Goal: Information Seeking & Learning: Learn about a topic

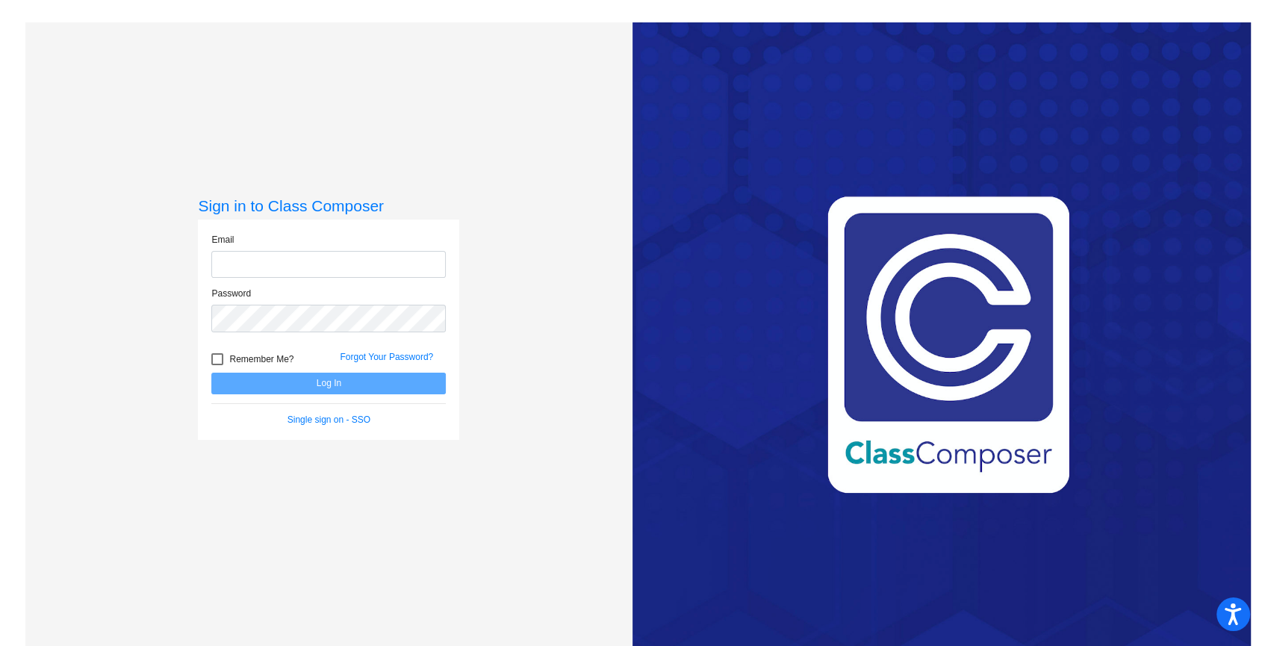
click at [265, 260] on input "email" at bounding box center [328, 265] width 235 height 28
type input "[PERSON_NAME][EMAIL_ADDRESS][DOMAIN_NAME]"
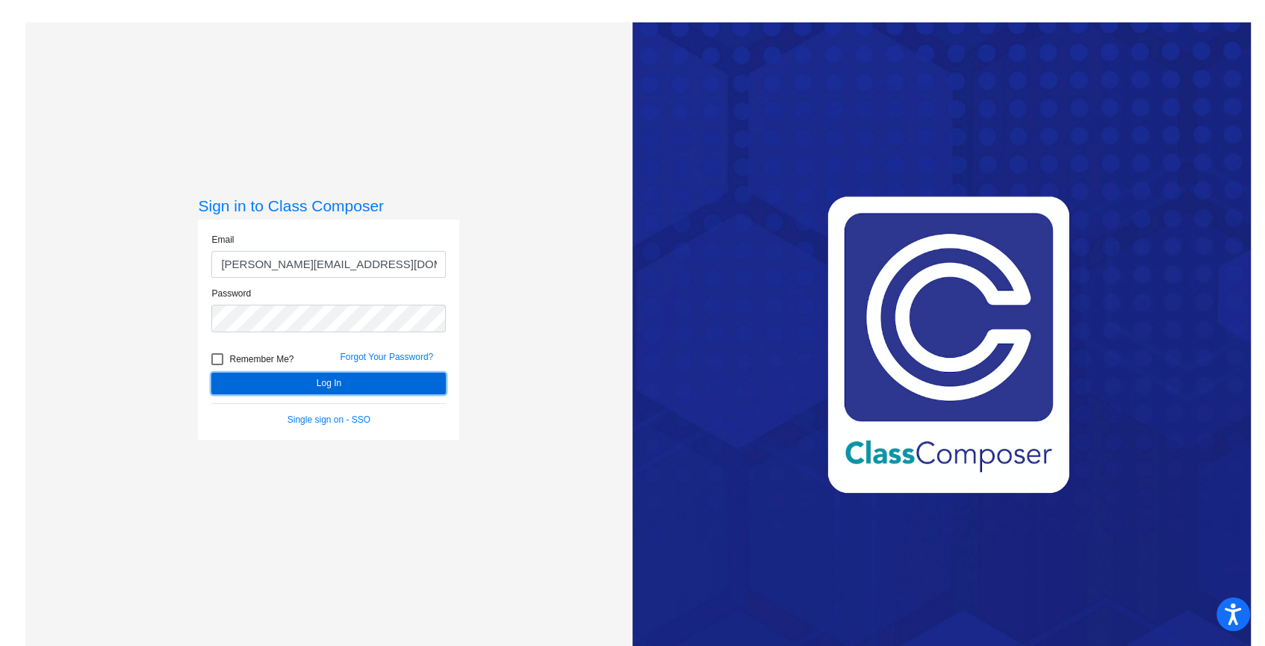
click at [329, 380] on button "Log In" at bounding box center [328, 384] width 235 height 22
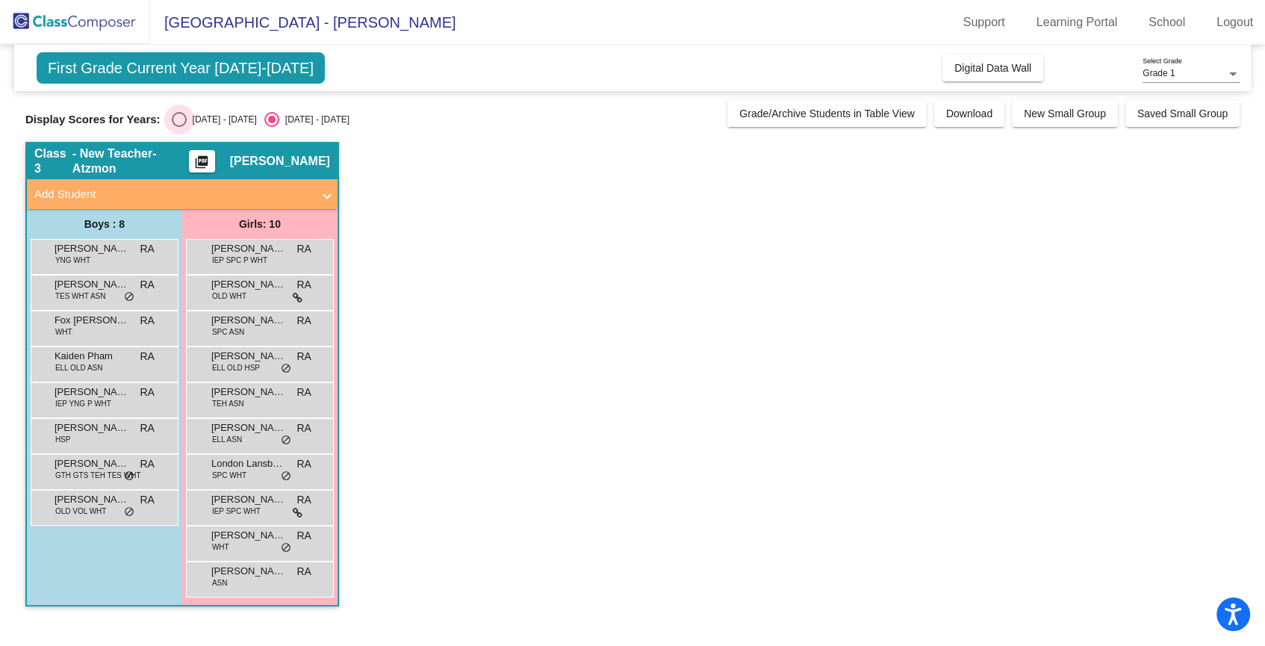
click at [206, 113] on div "[DATE] - [DATE]" at bounding box center [222, 119] width 70 height 13
click at [179, 127] on input "[DATE] - [DATE]" at bounding box center [179, 127] width 1 height 1
radio input "true"
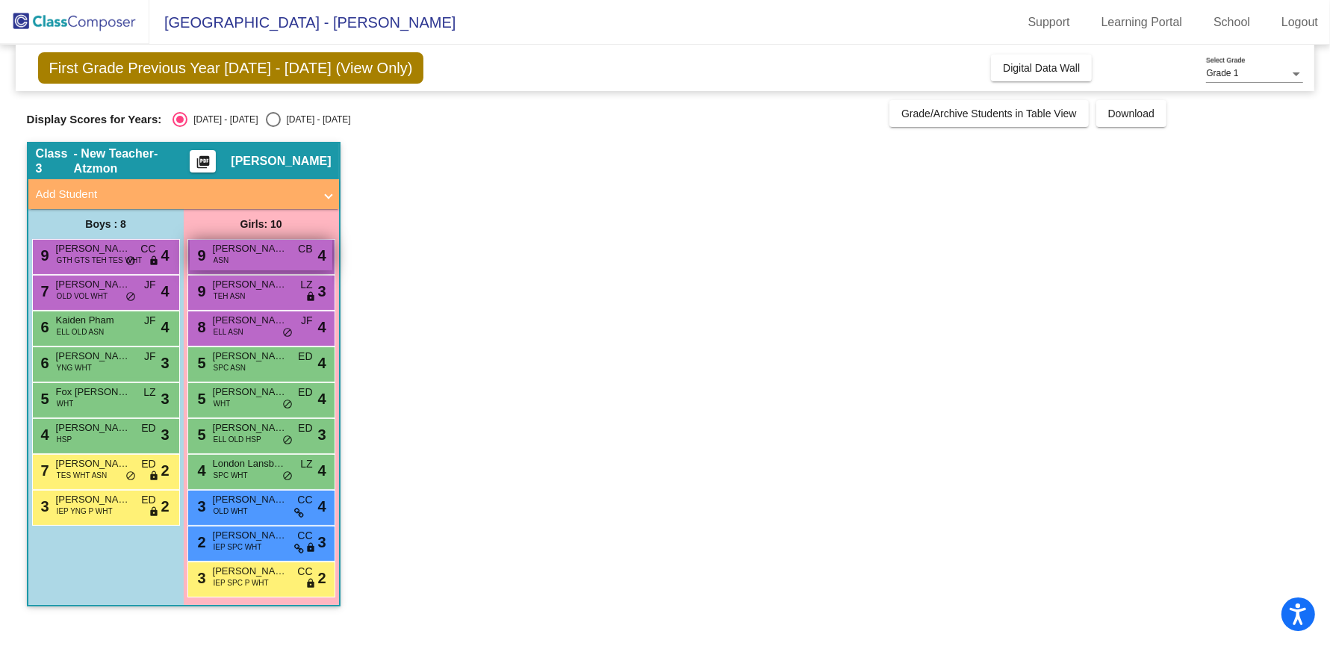
click at [239, 252] on span "[PERSON_NAME]" at bounding box center [250, 248] width 75 height 15
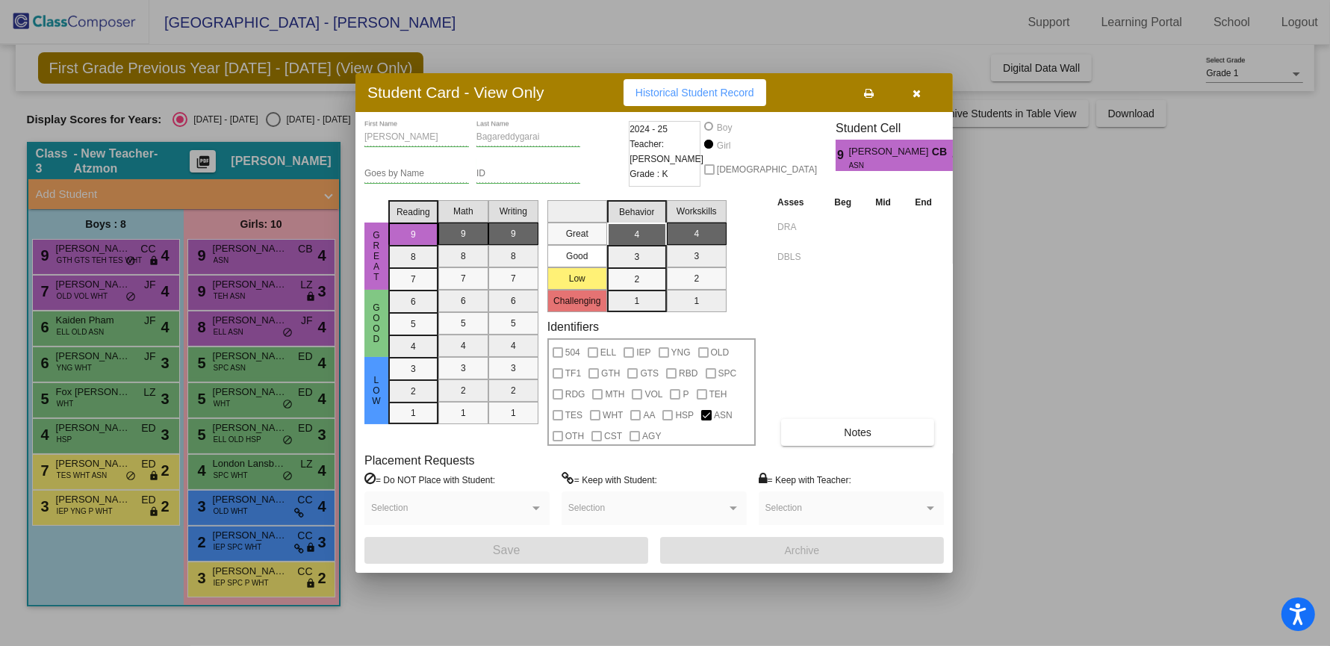
click at [914, 94] on icon "button" at bounding box center [918, 93] width 8 height 10
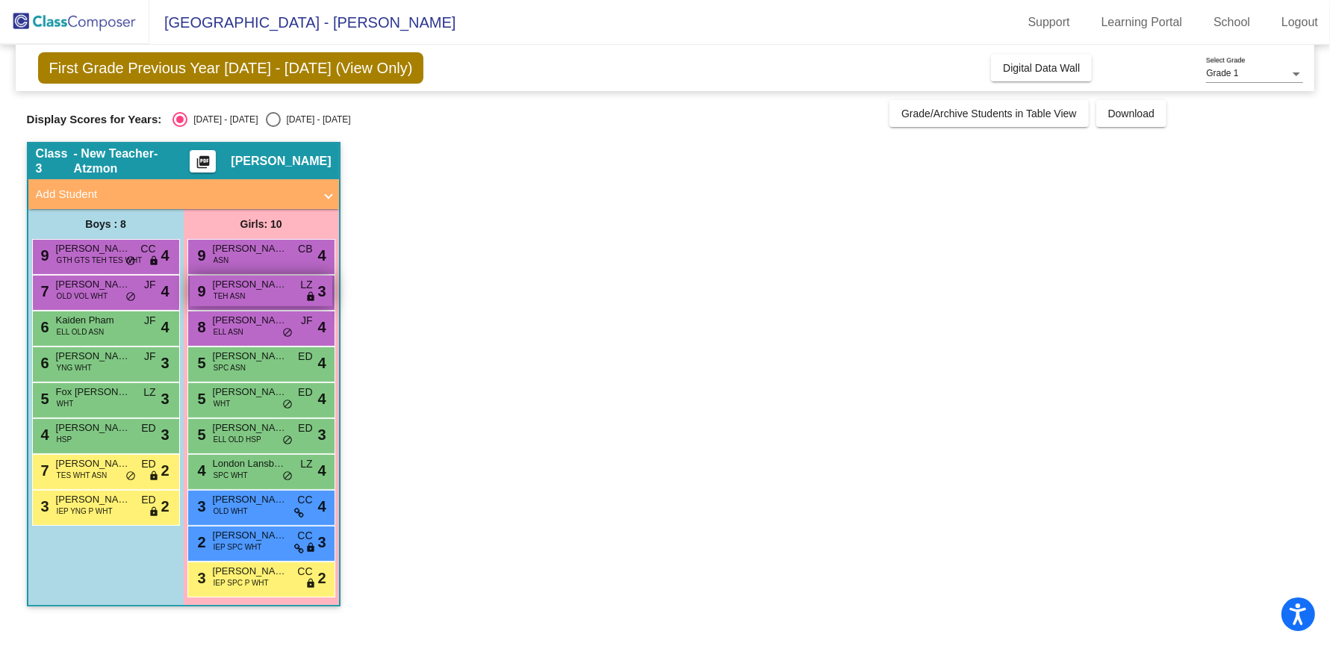
click at [227, 293] on span "TEH ASN" at bounding box center [230, 296] width 32 height 11
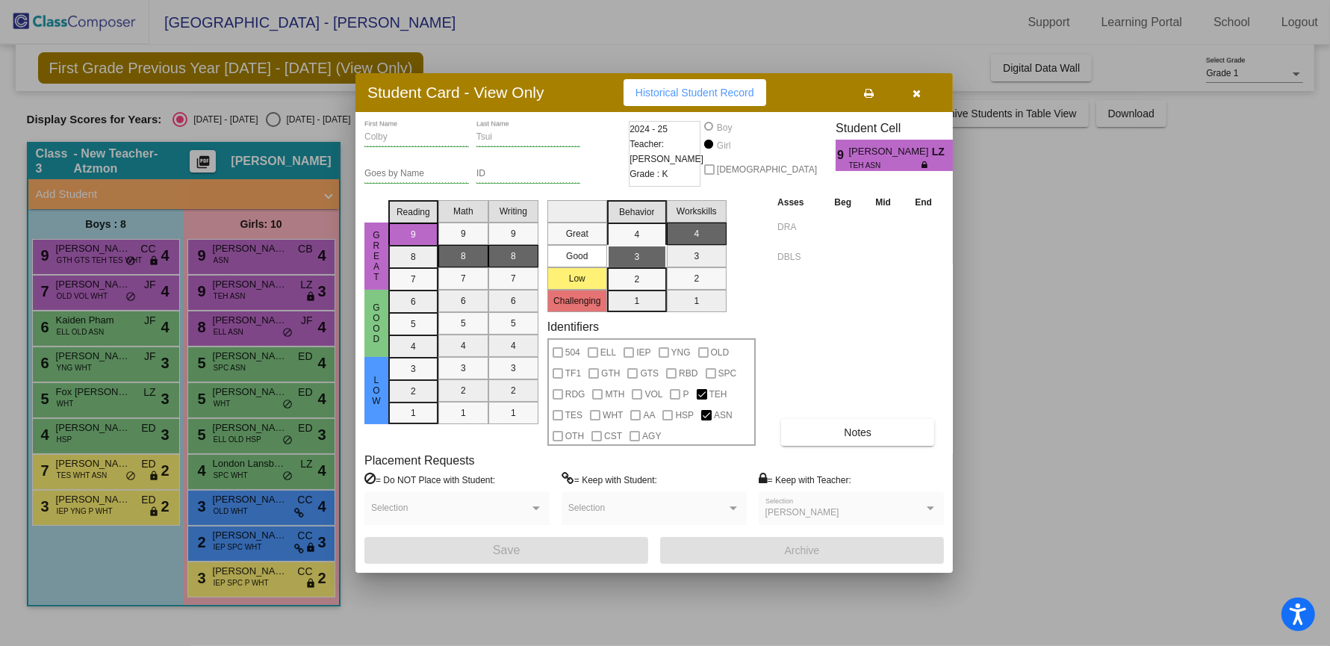
click at [918, 95] on icon "button" at bounding box center [918, 93] width 8 height 10
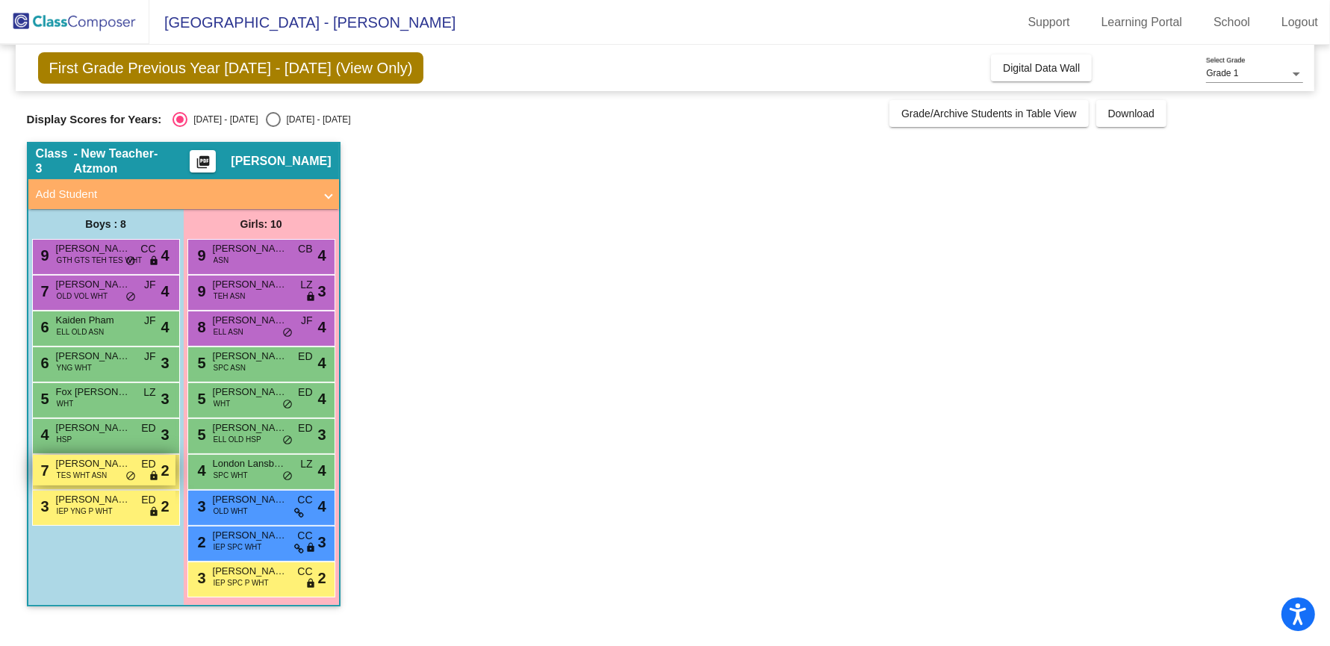
click at [101, 471] on span "TES WHT ASN" at bounding box center [82, 475] width 51 height 11
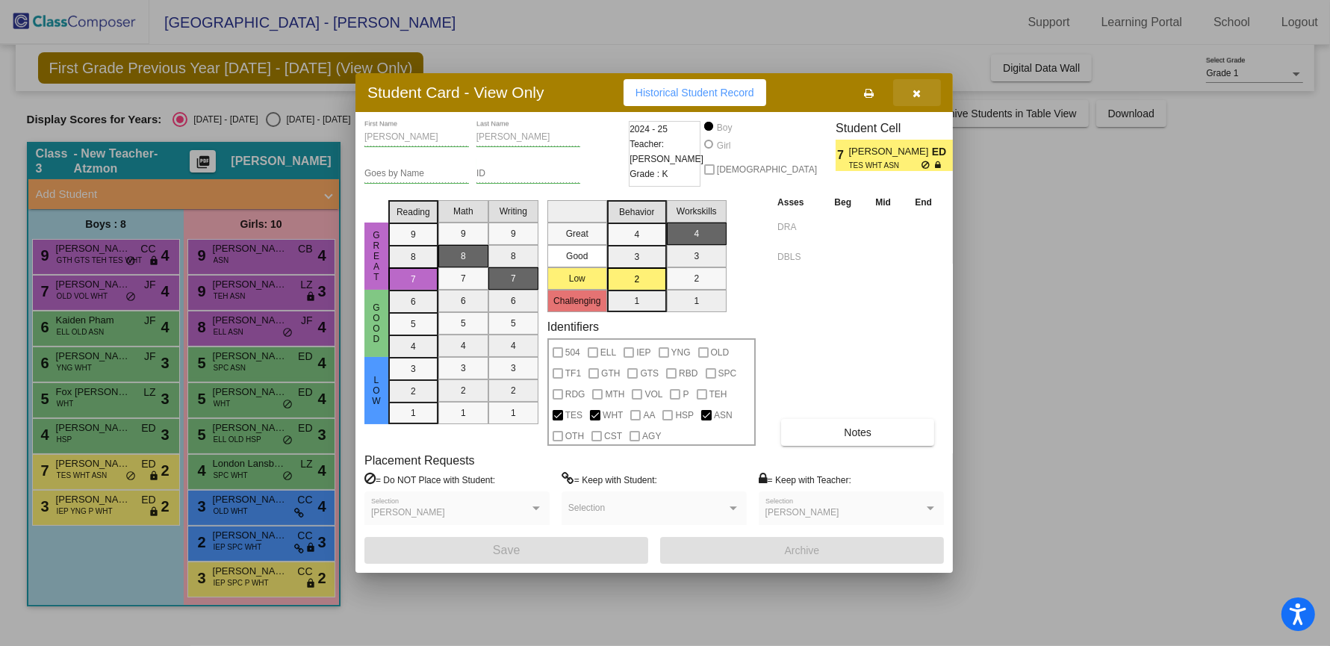
click at [924, 95] on button "button" at bounding box center [917, 92] width 48 height 27
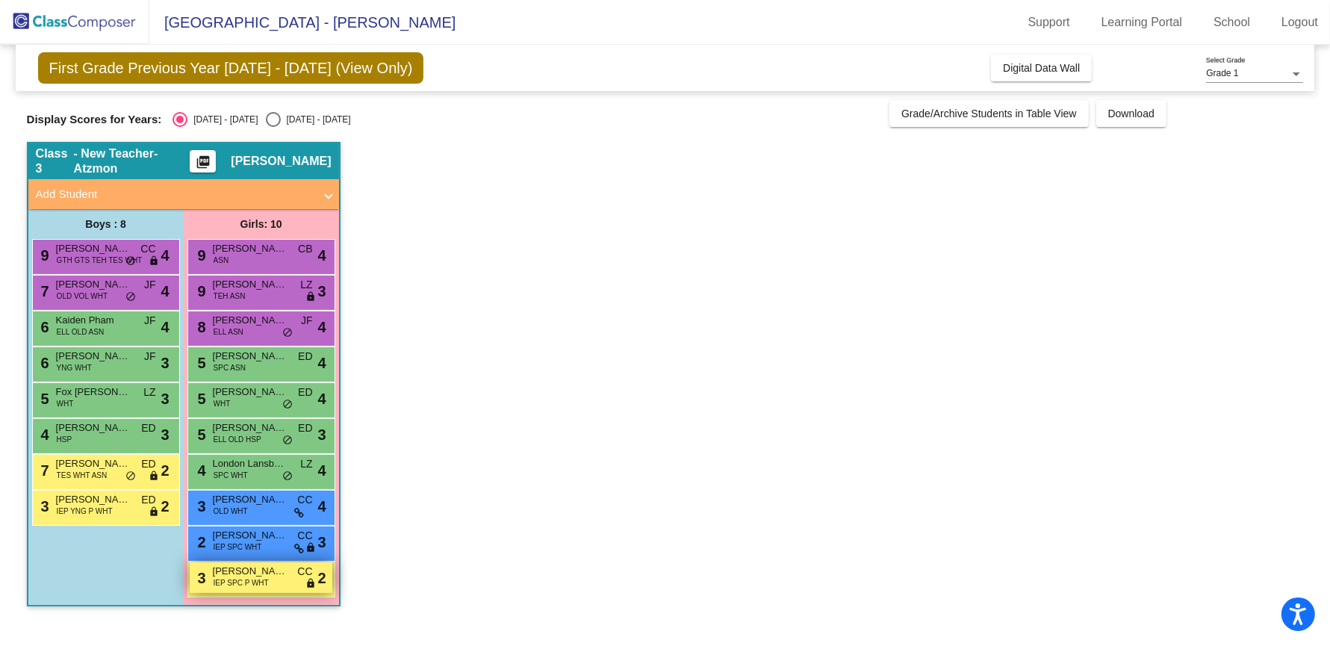
click at [234, 583] on span "IEP SPC P WHT" at bounding box center [241, 582] width 55 height 11
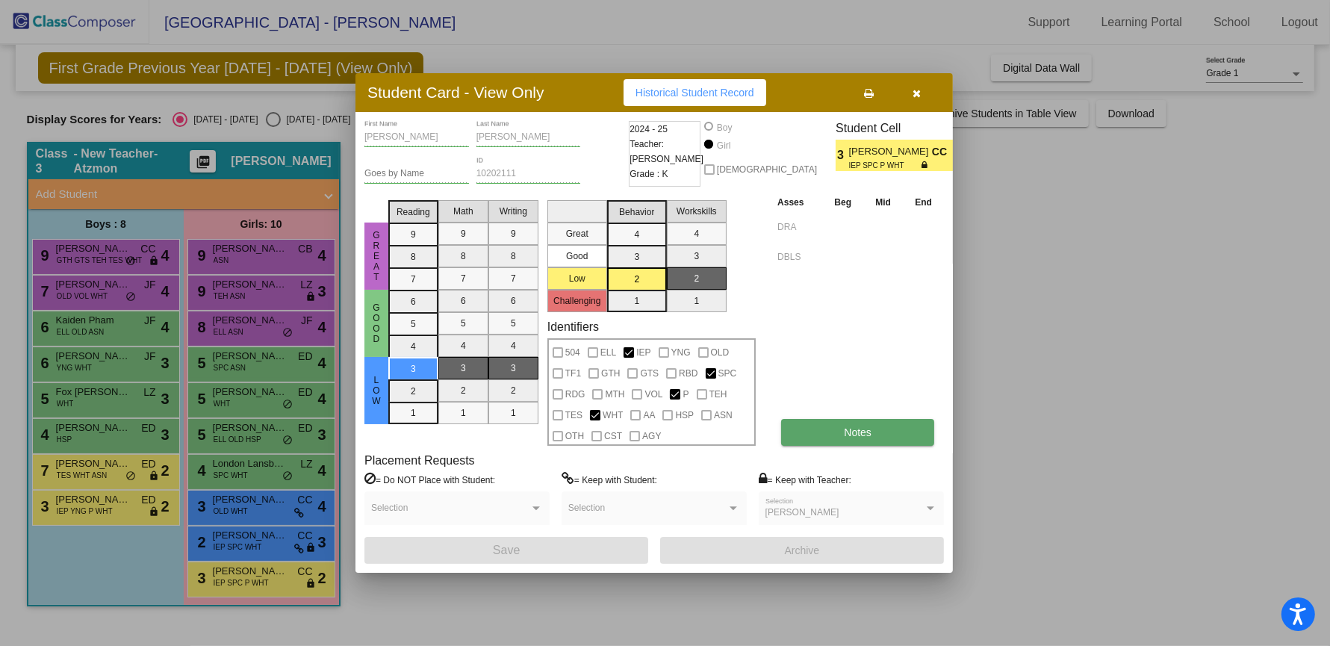
click at [863, 423] on button "Notes" at bounding box center [857, 432] width 153 height 27
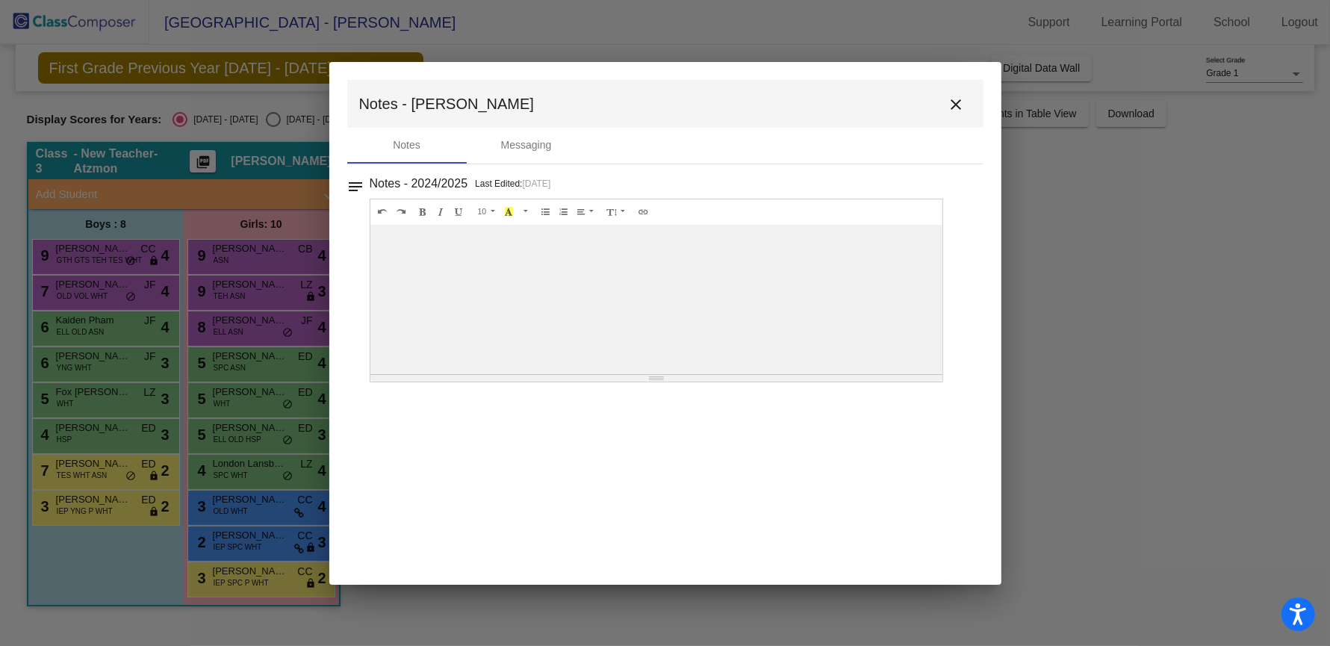
click at [957, 105] on mat-icon "close" at bounding box center [957, 105] width 18 height 18
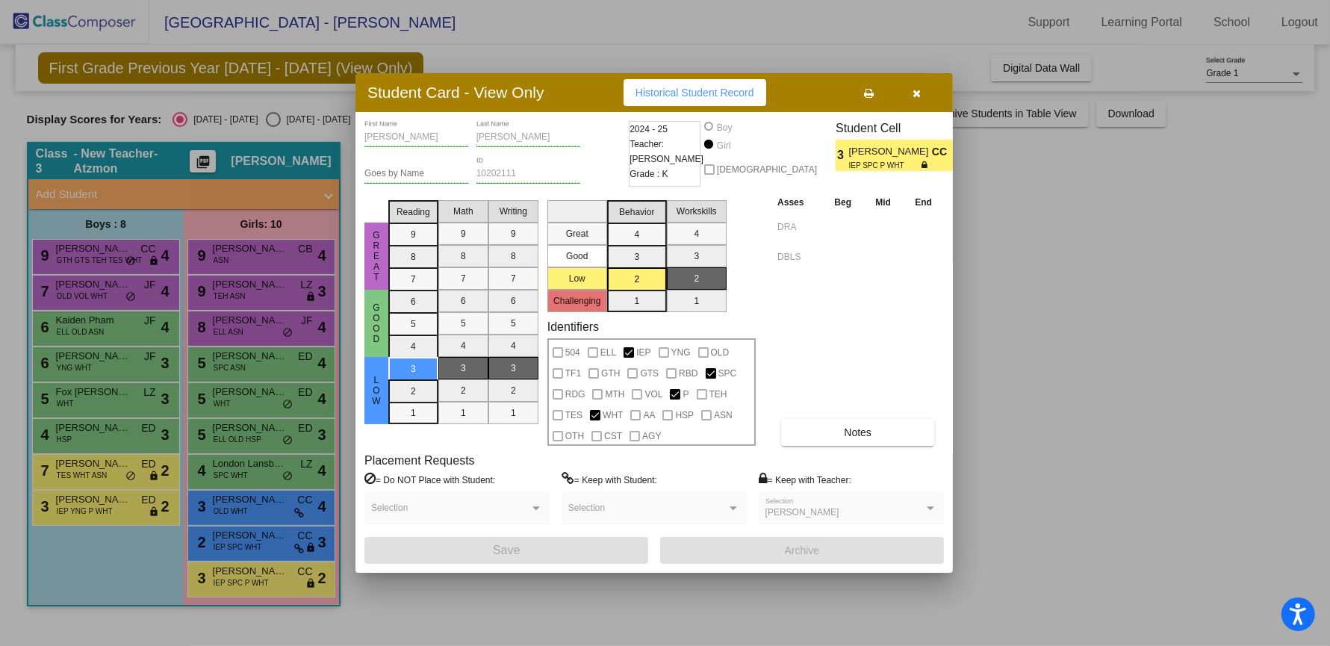
click at [914, 89] on icon "button" at bounding box center [918, 93] width 8 height 10
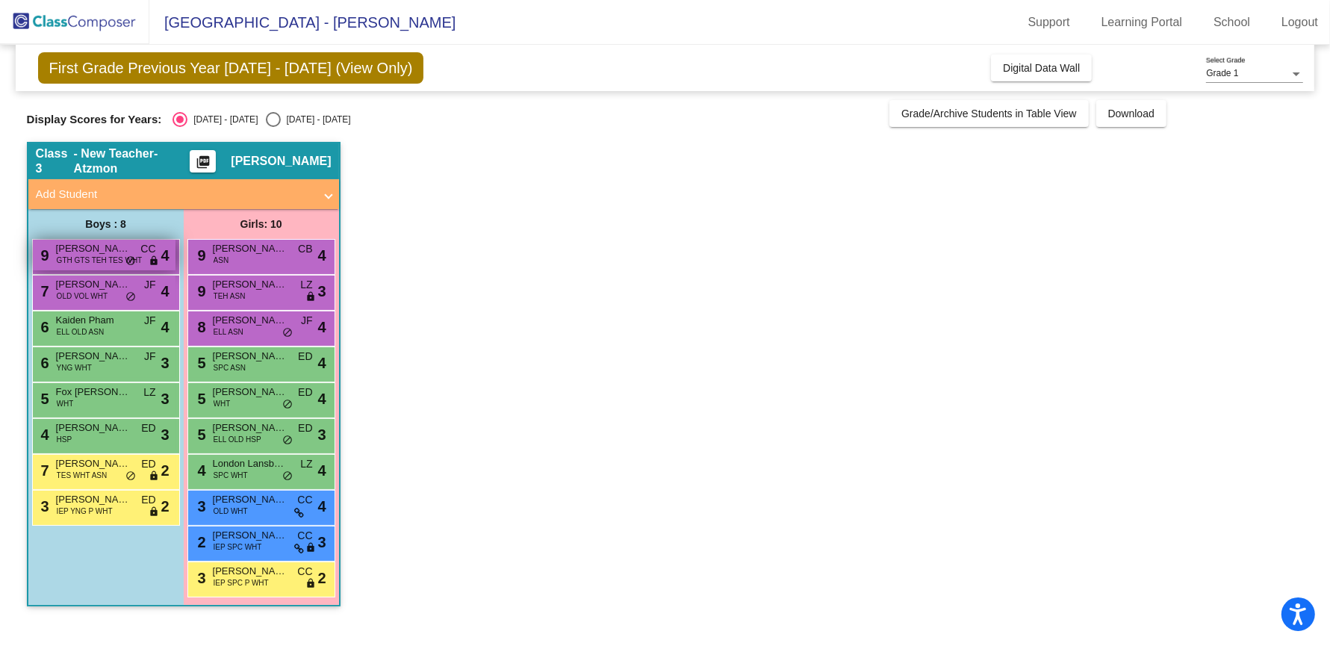
click at [96, 253] on span "[PERSON_NAME]" at bounding box center [93, 248] width 75 height 15
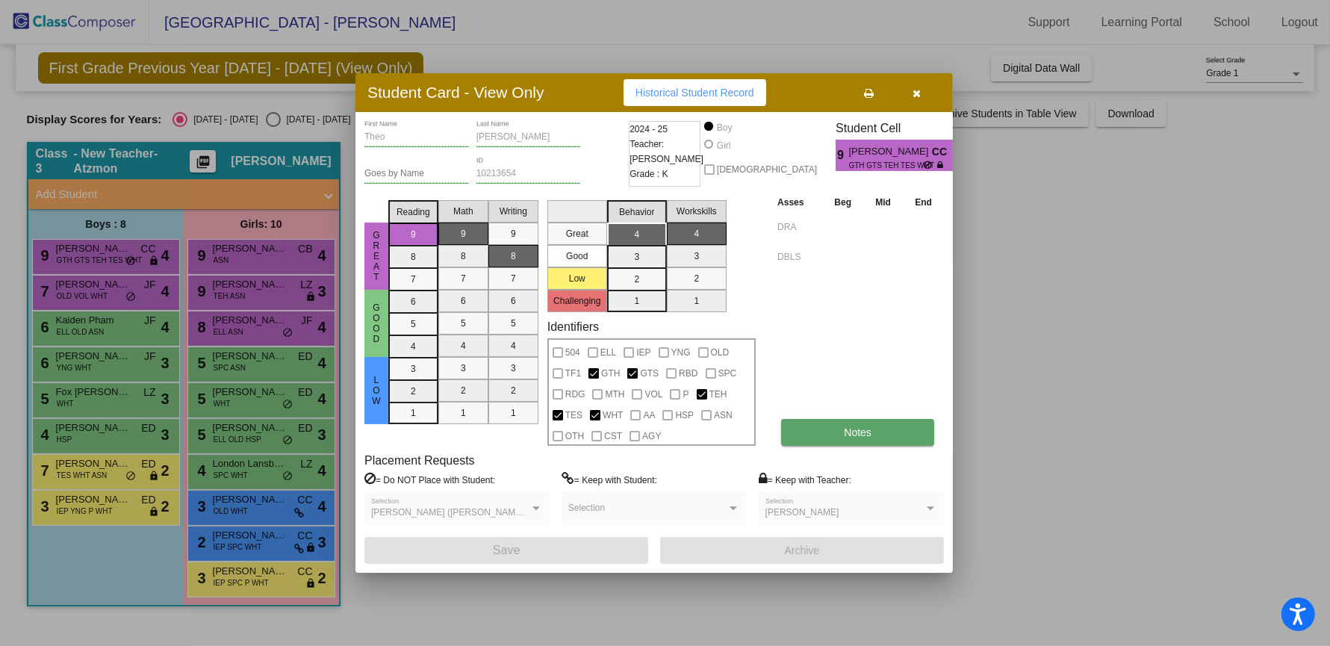
click at [837, 435] on button "Notes" at bounding box center [857, 432] width 153 height 27
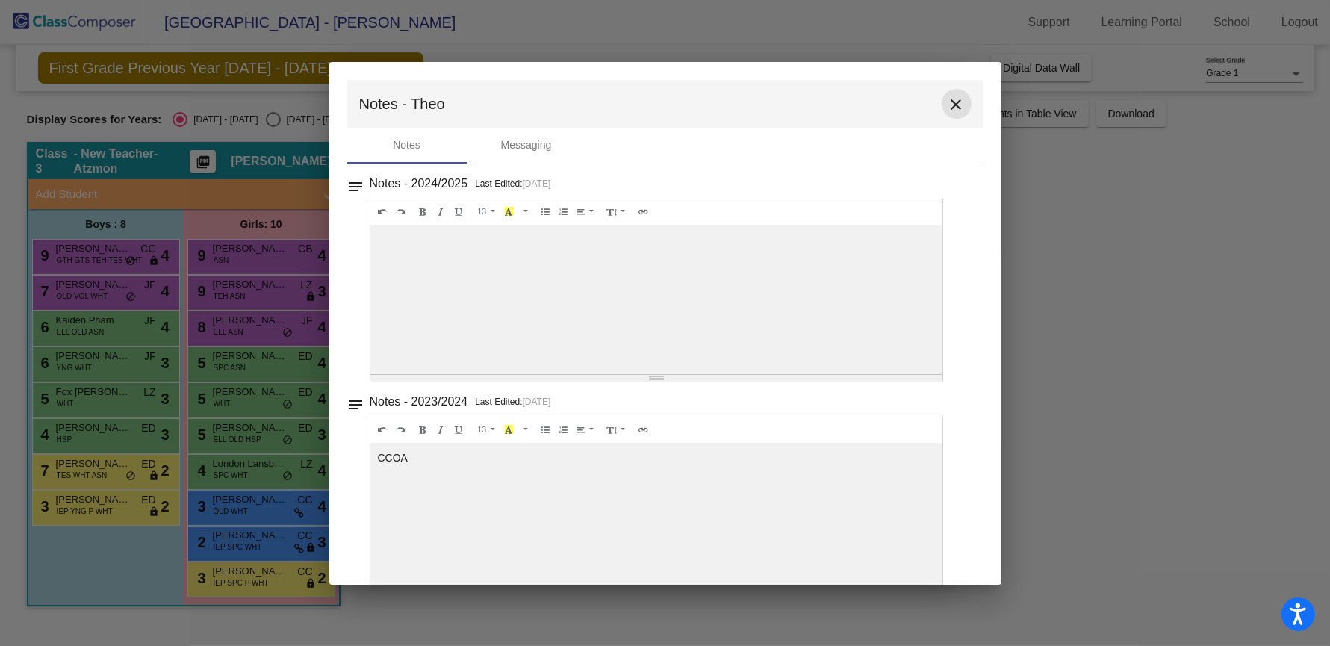
click at [949, 110] on mat-icon "close" at bounding box center [957, 105] width 18 height 18
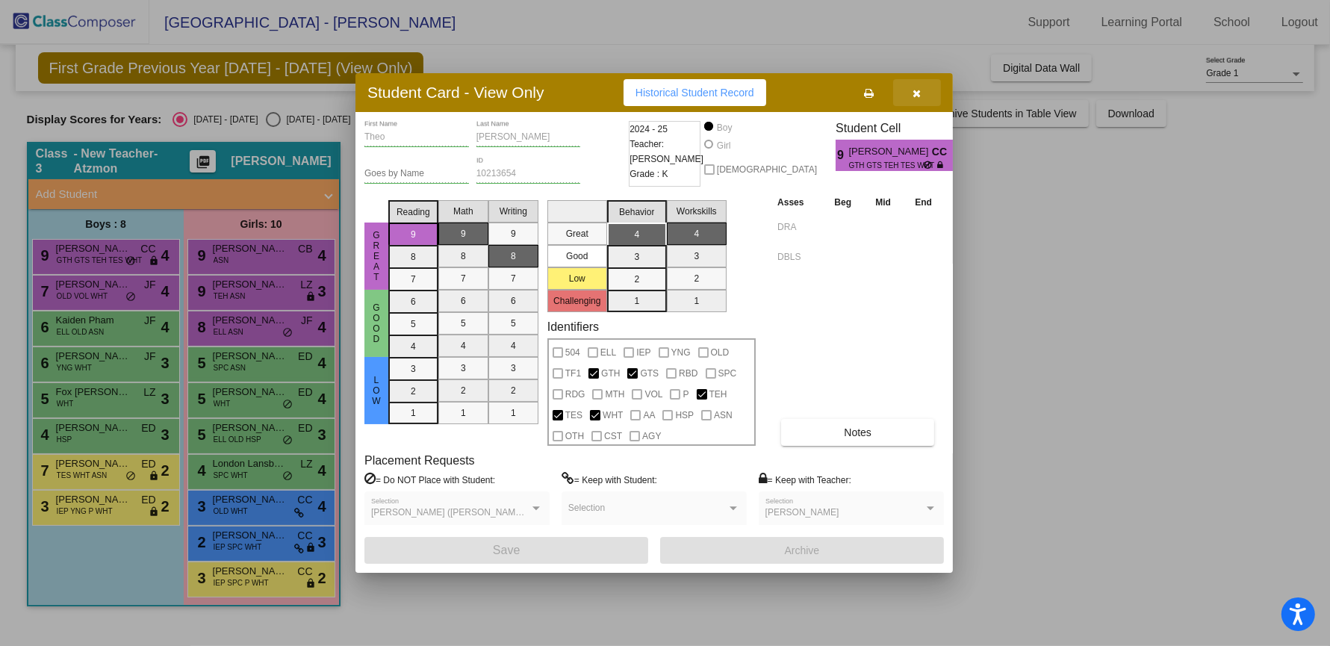
click at [914, 92] on icon "button" at bounding box center [918, 93] width 8 height 10
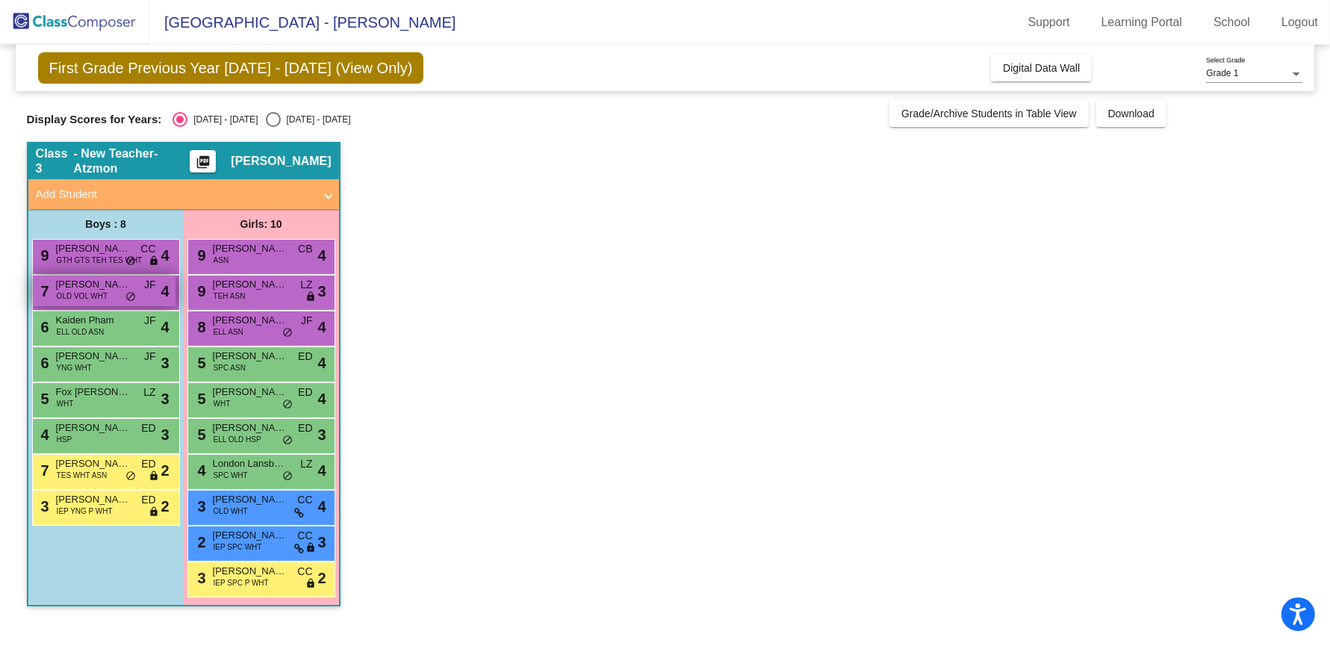
click at [81, 295] on span "OLD VOL WHT" at bounding box center [83, 296] width 52 height 11
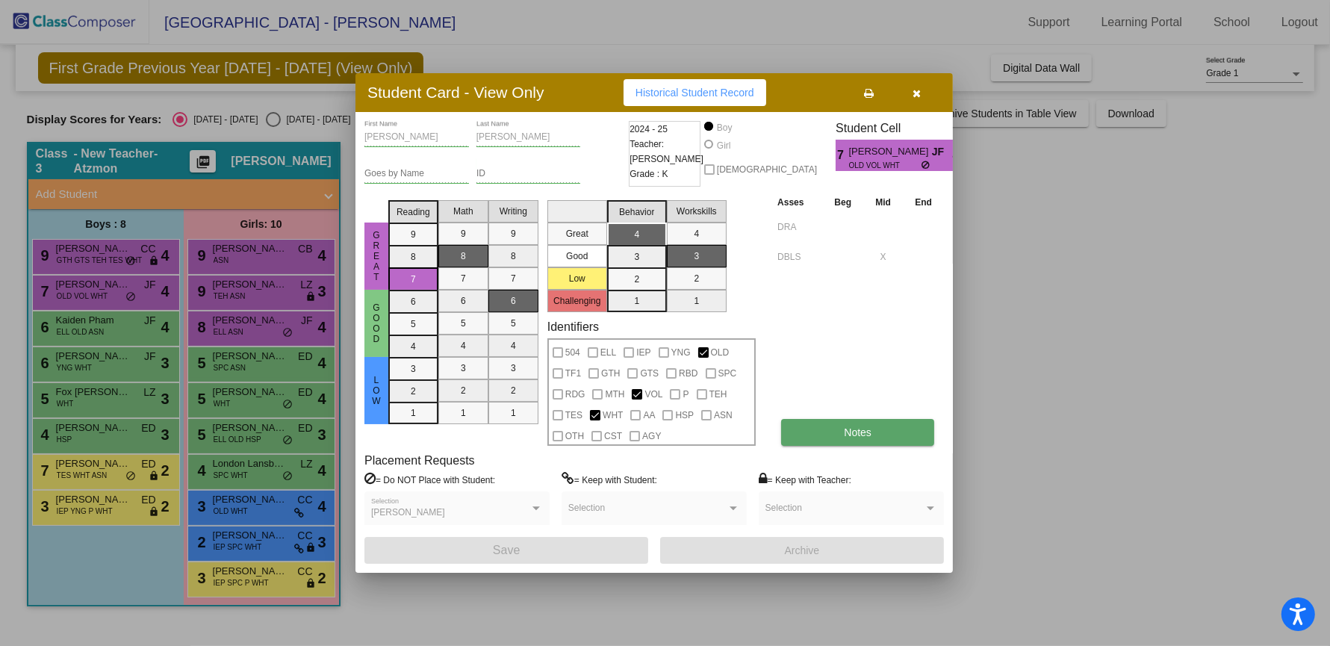
click at [849, 437] on span "Notes" at bounding box center [858, 433] width 28 height 12
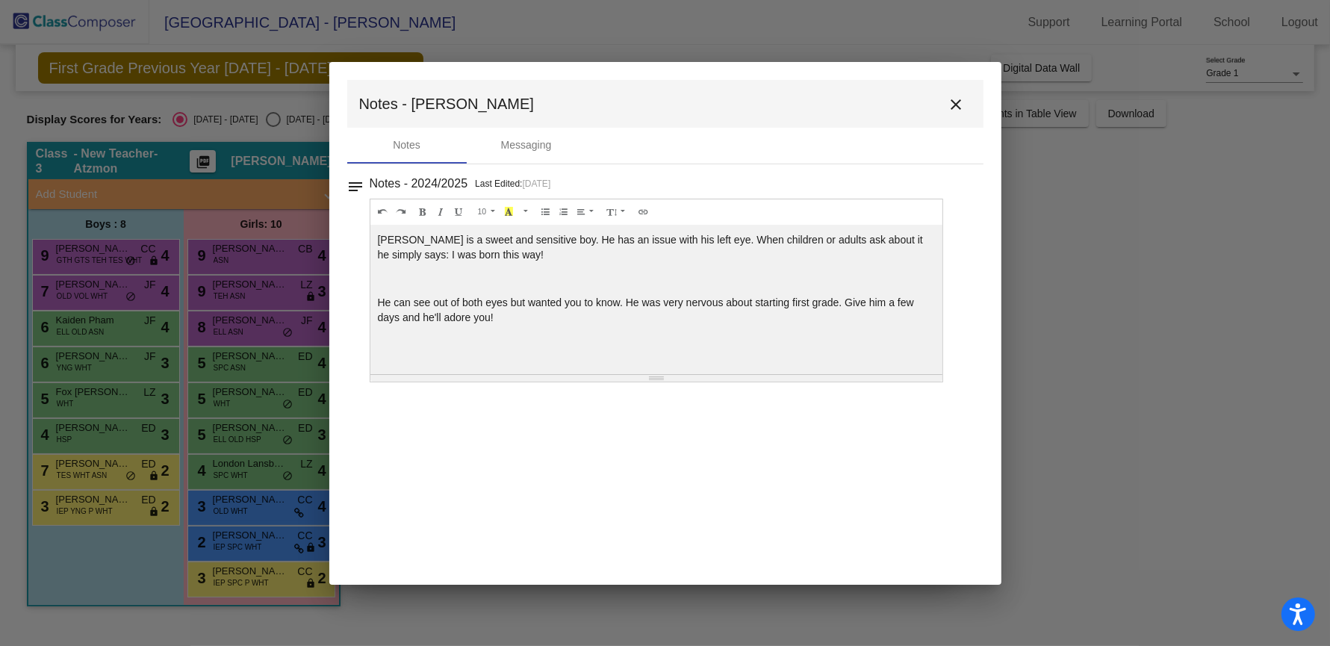
click at [950, 111] on mat-icon "close" at bounding box center [957, 105] width 18 height 18
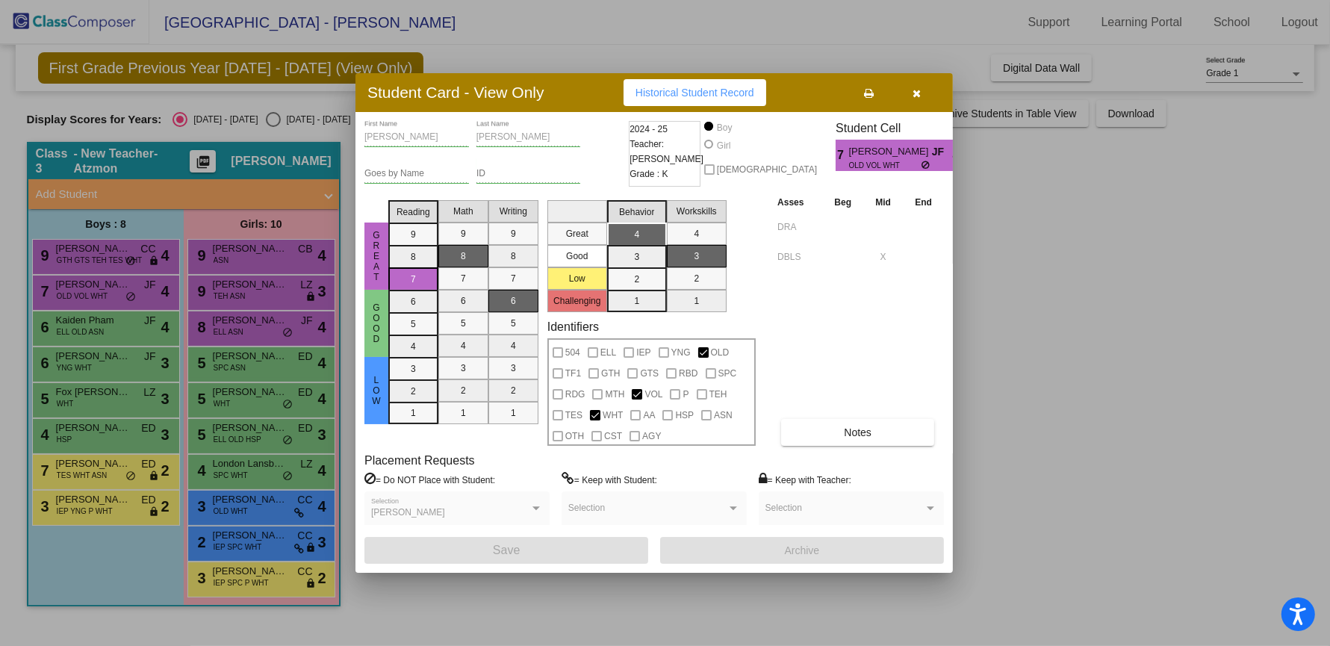
click at [912, 88] on button "button" at bounding box center [917, 92] width 48 height 27
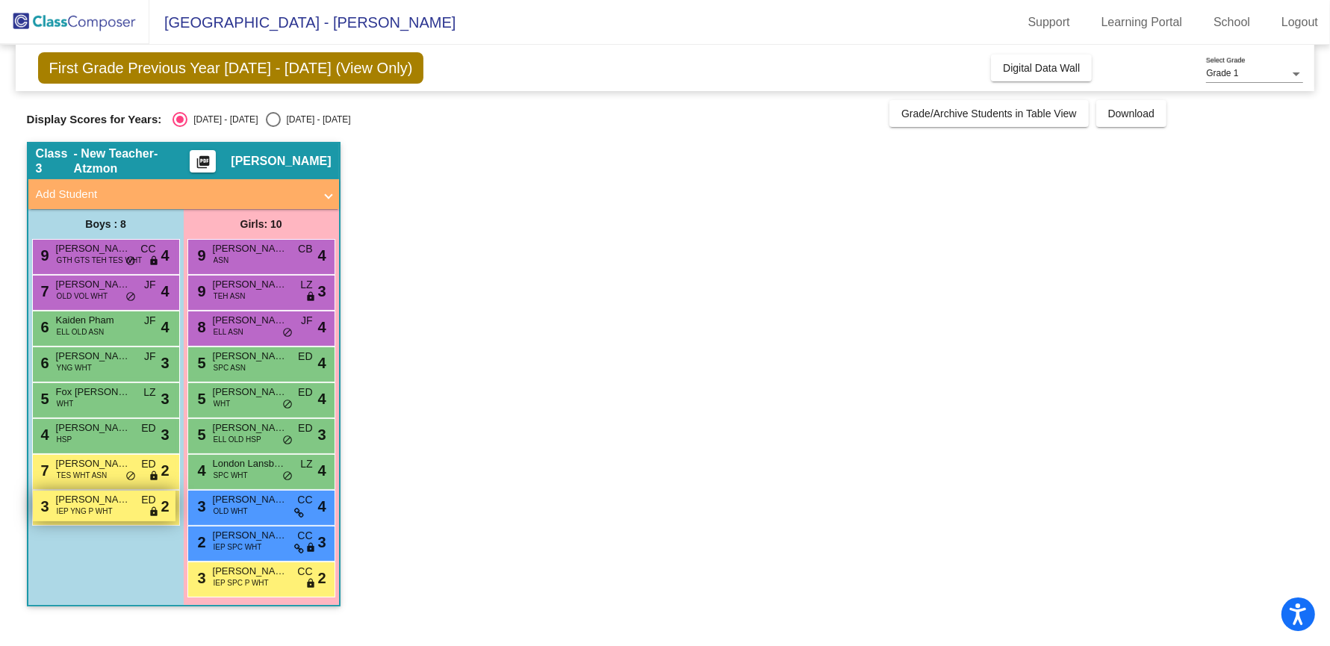
click at [110, 513] on span "IEP YNG P WHT" at bounding box center [85, 511] width 56 height 11
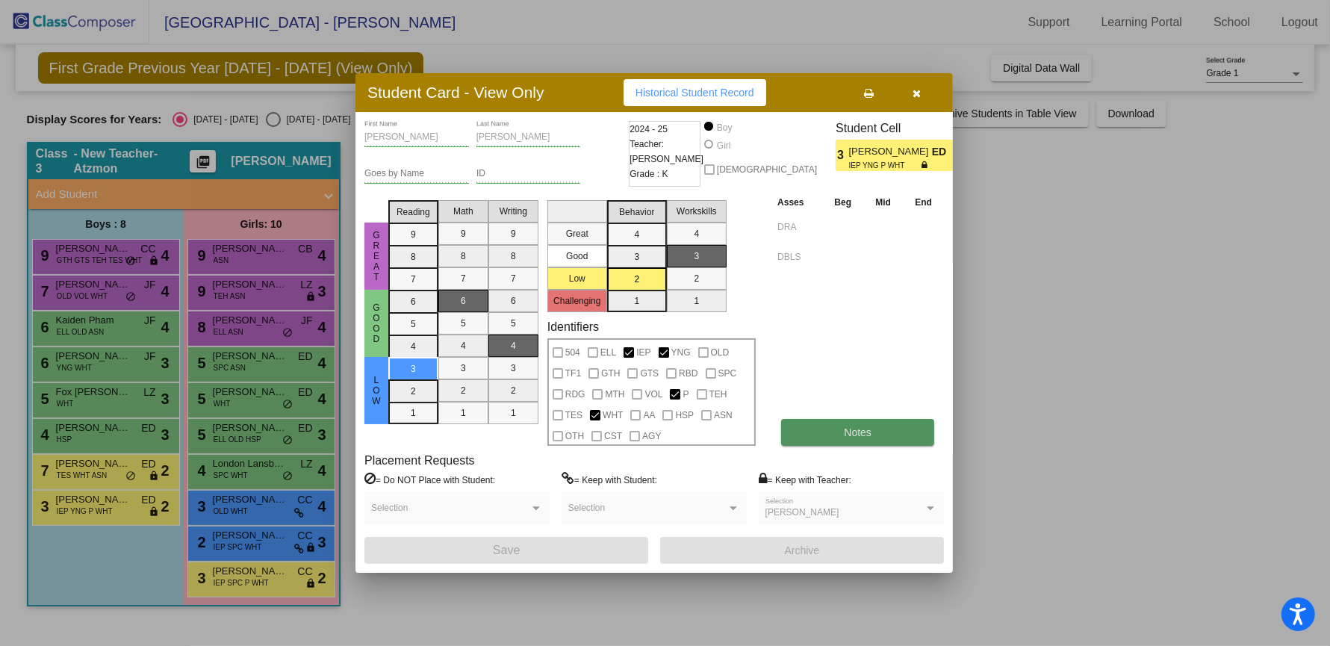
click at [852, 421] on button "Notes" at bounding box center [857, 432] width 153 height 27
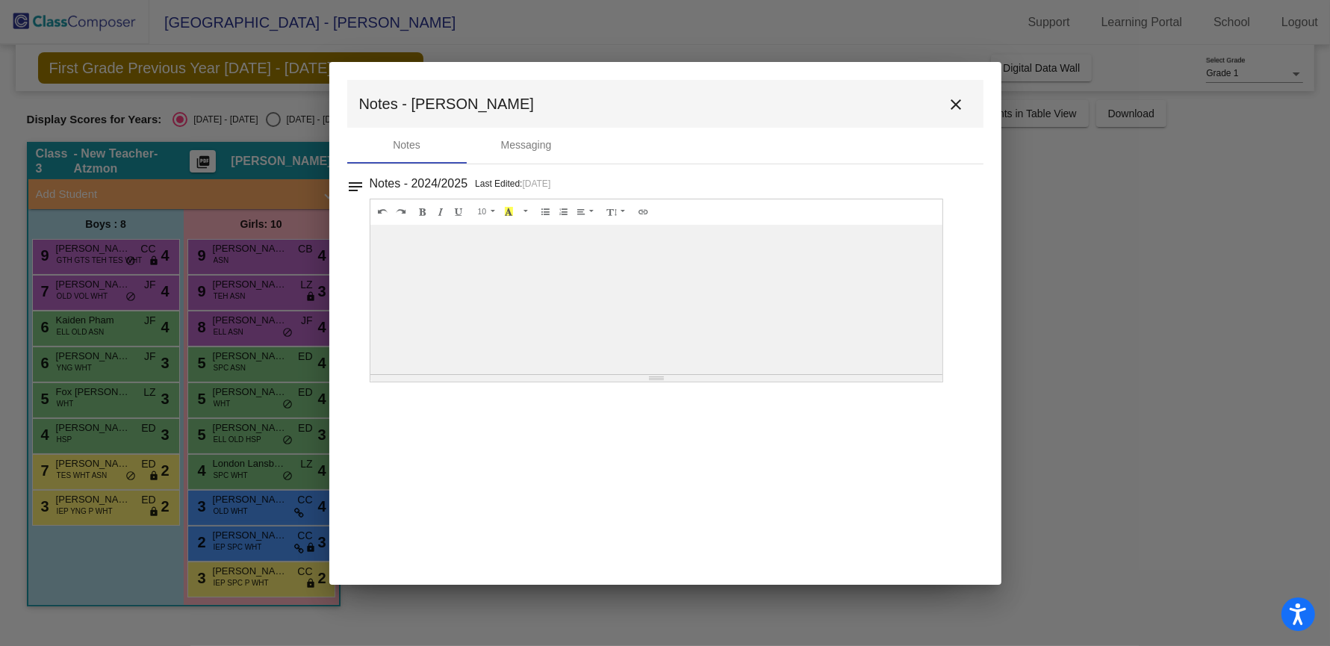
click at [958, 105] on mat-icon "close" at bounding box center [957, 105] width 18 height 18
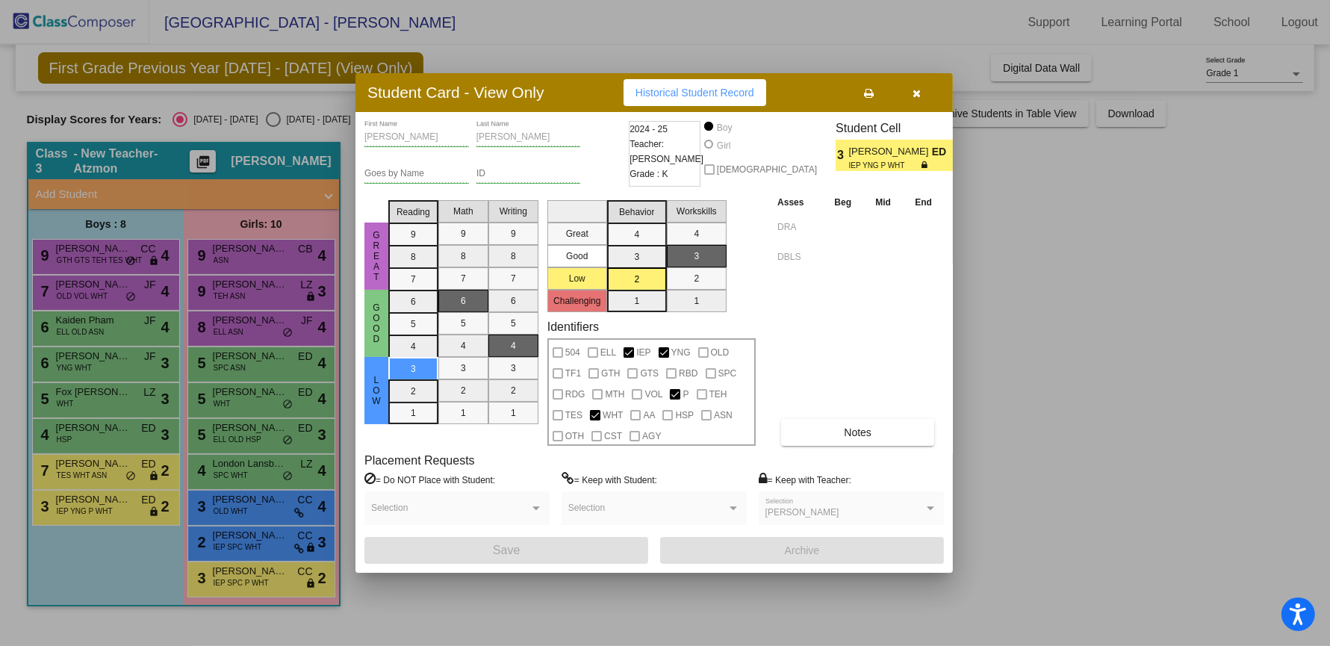
click at [905, 97] on button "button" at bounding box center [917, 92] width 48 height 27
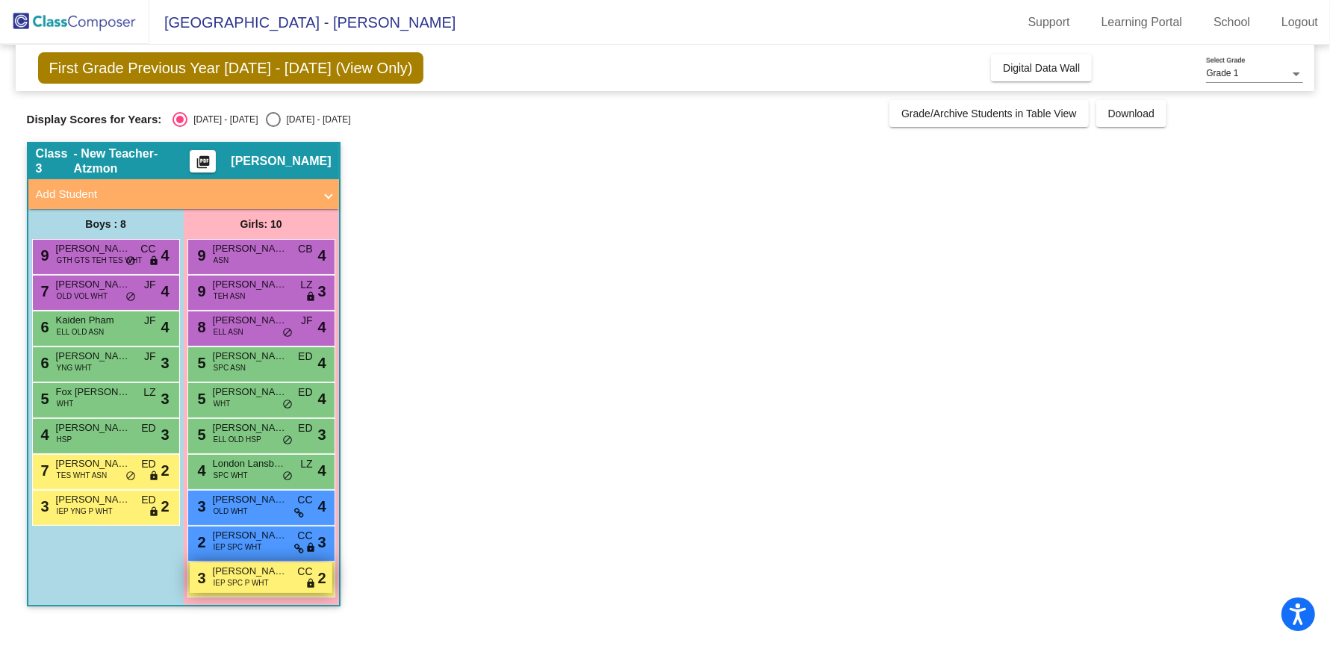
click at [251, 582] on span "IEP SPC P WHT" at bounding box center [241, 582] width 55 height 11
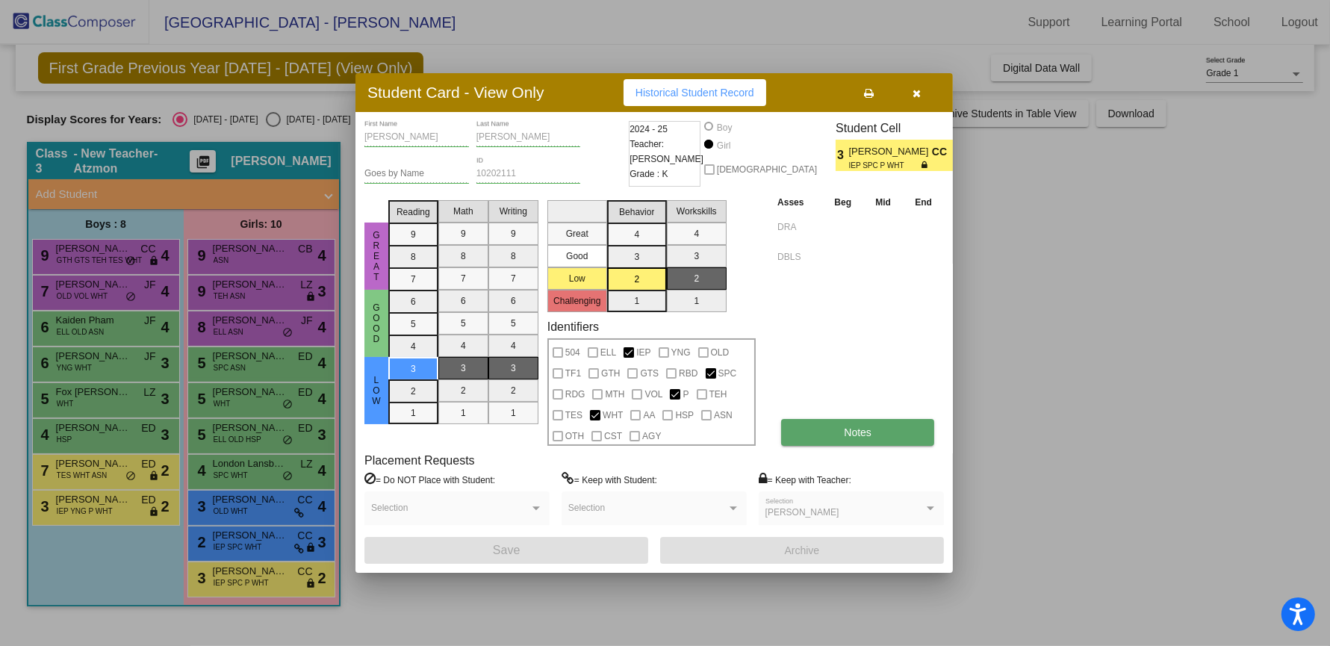
click at [874, 436] on button "Notes" at bounding box center [857, 432] width 153 height 27
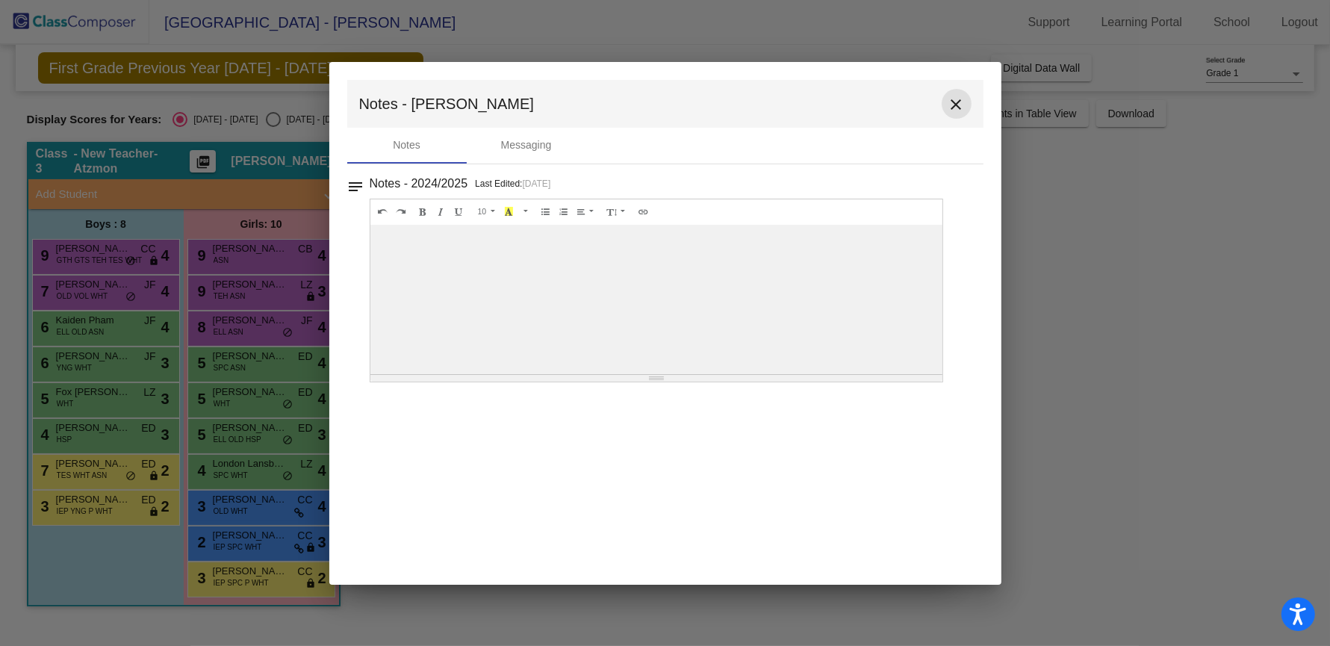
click at [962, 102] on mat-icon "close" at bounding box center [957, 105] width 18 height 18
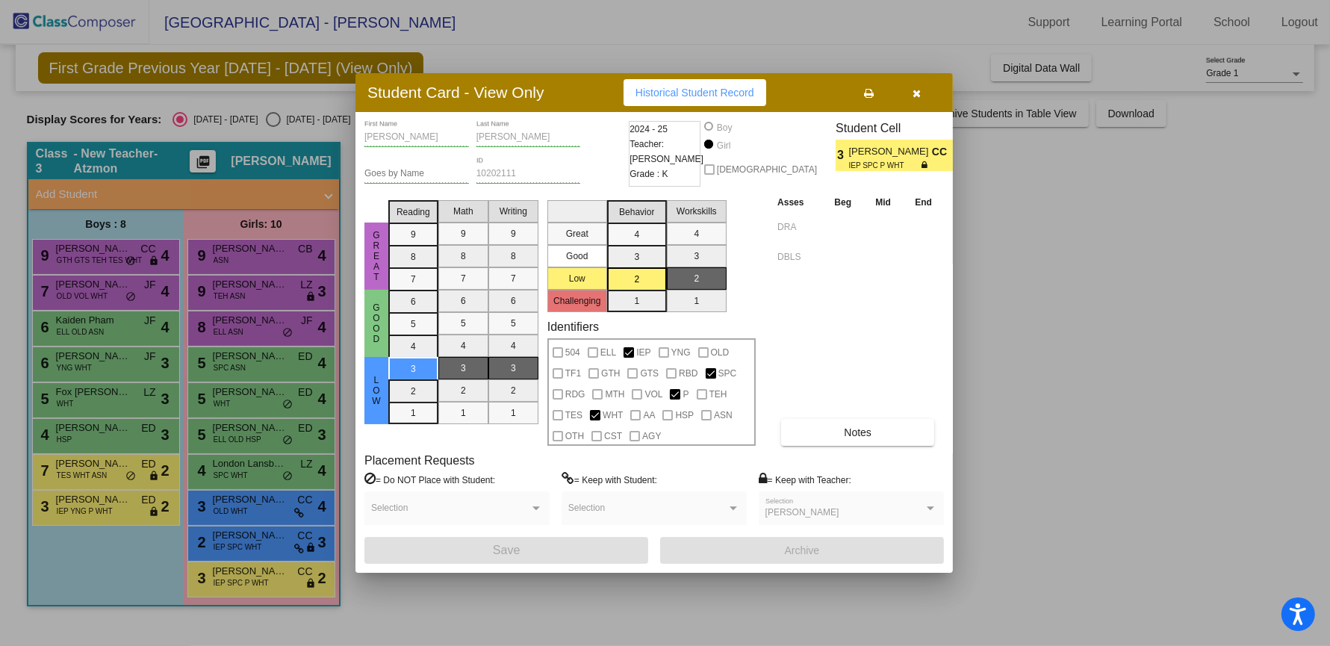
click at [916, 93] on icon "button" at bounding box center [918, 93] width 8 height 10
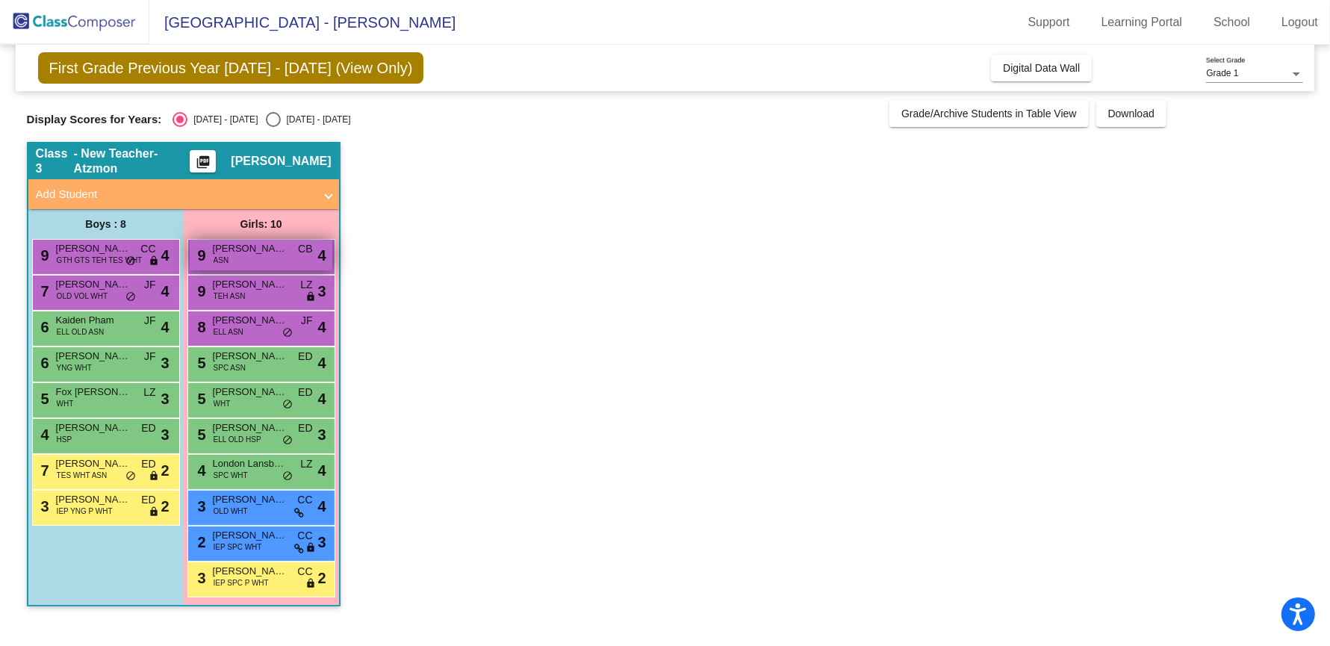
click at [258, 263] on div "9 [PERSON_NAME] ASN CB lock do_not_disturb_alt 4" at bounding box center [261, 255] width 143 height 31
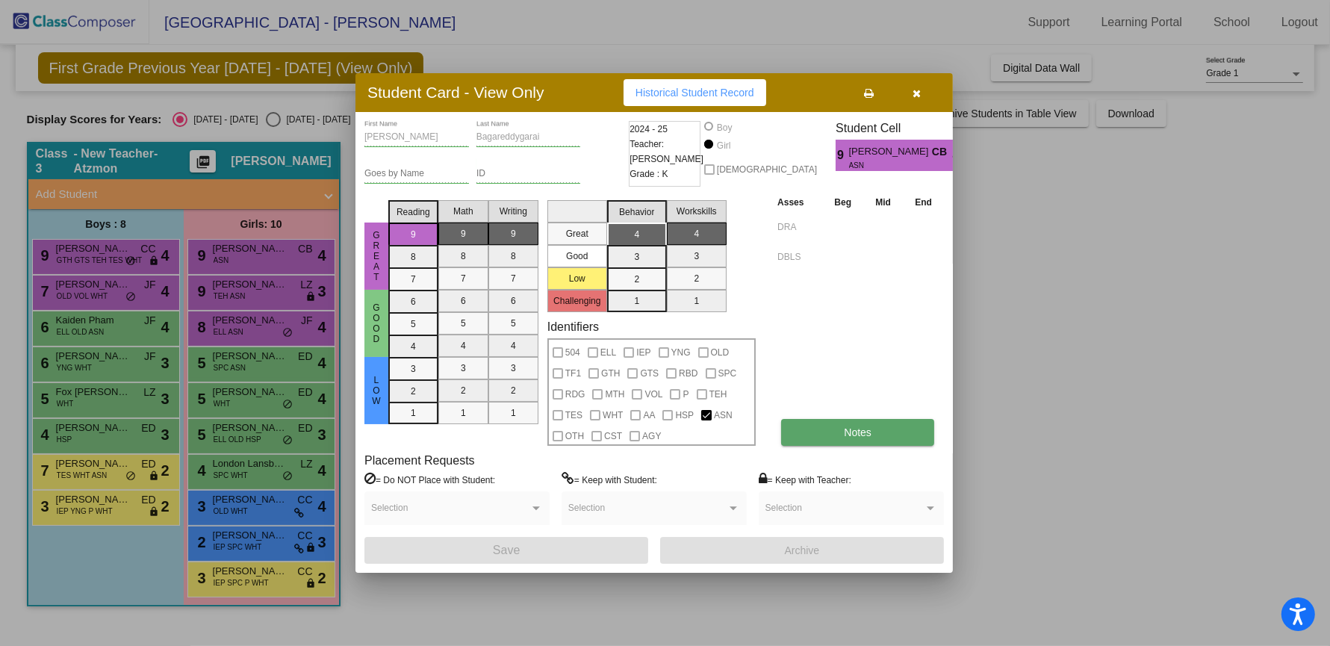
click at [890, 430] on button "Notes" at bounding box center [857, 432] width 153 height 27
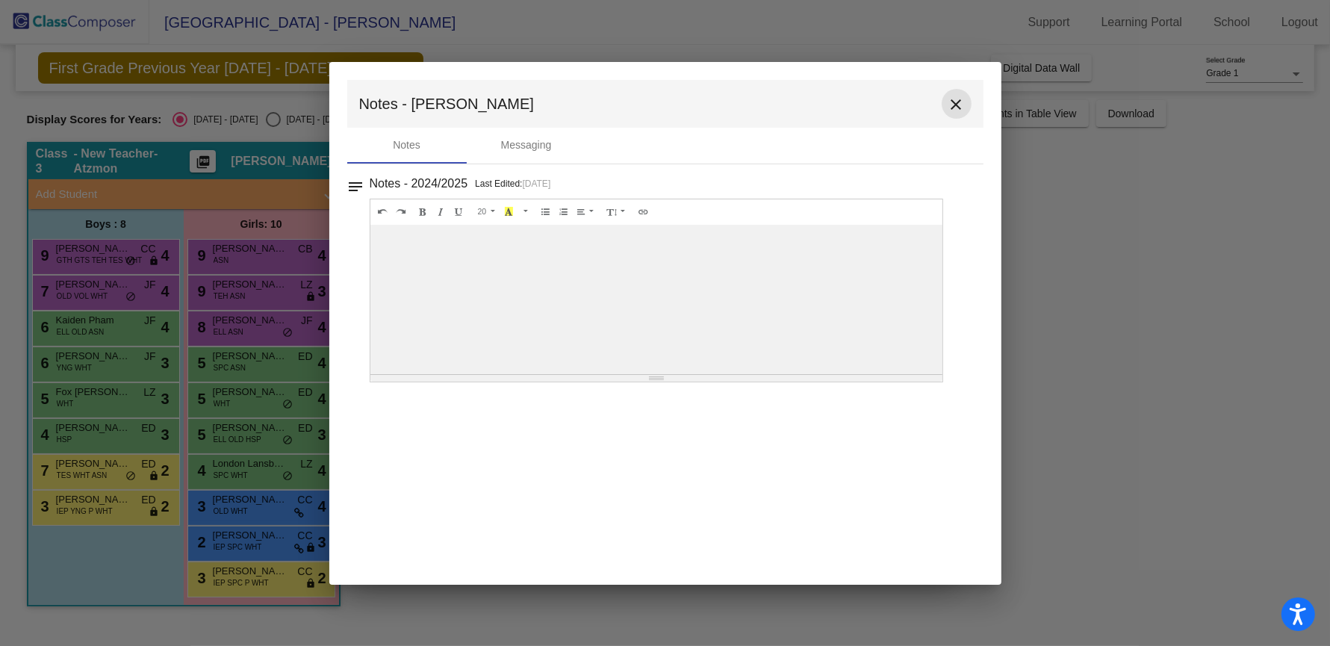
click at [966, 93] on button "close" at bounding box center [957, 104] width 30 height 30
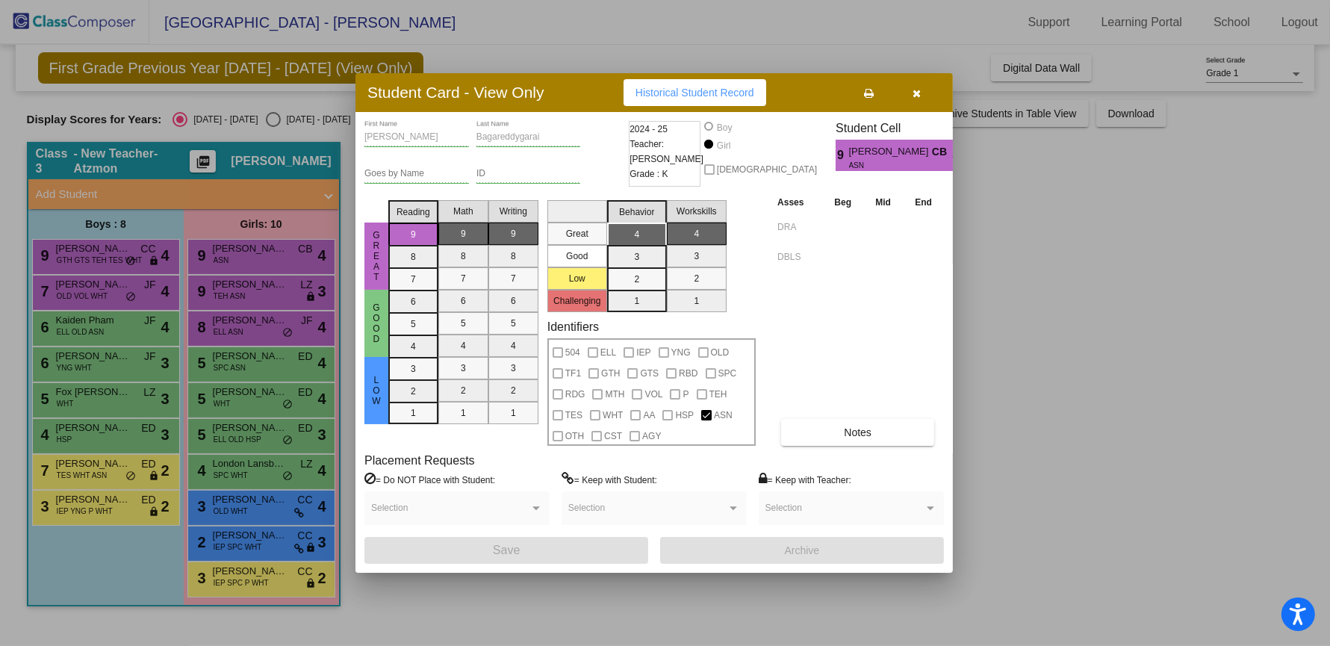
click at [926, 93] on button "button" at bounding box center [917, 92] width 48 height 27
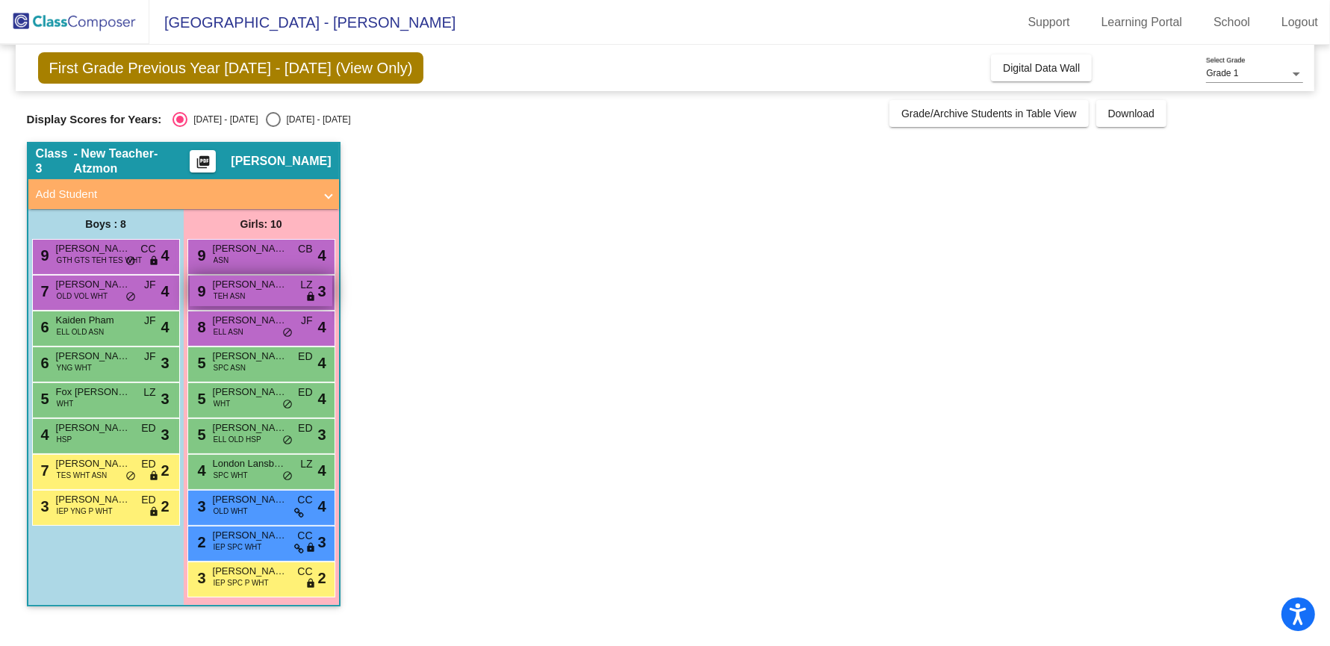
click at [265, 296] on div "9 [PERSON_NAME] TEH ASN LZ lock do_not_disturb_alt 3" at bounding box center [261, 291] width 143 height 31
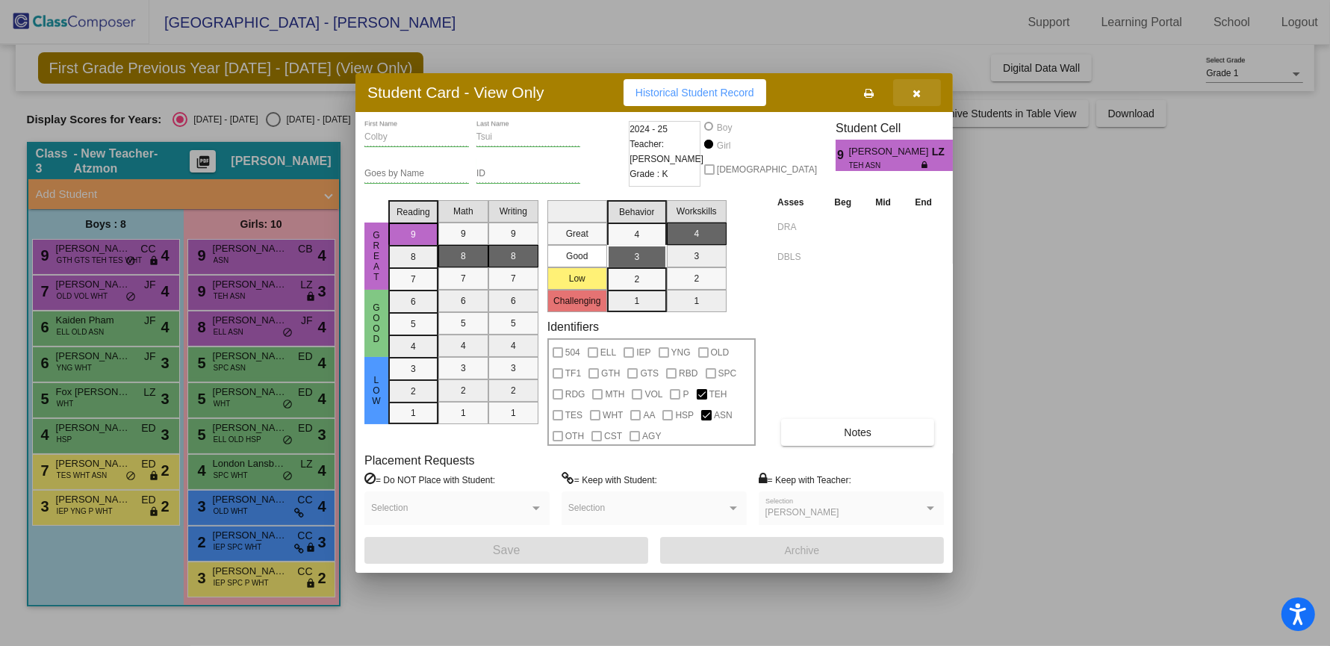
click at [927, 87] on button "button" at bounding box center [917, 92] width 48 height 27
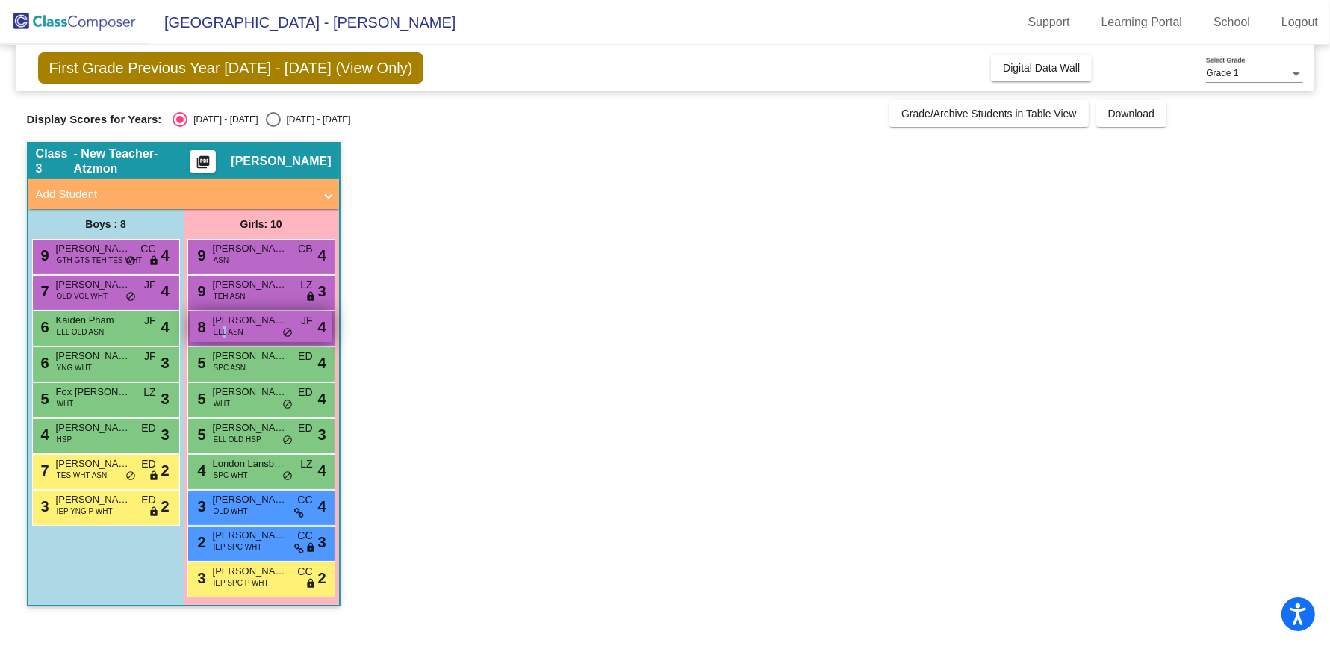
click at [223, 329] on span "ELL ASN" at bounding box center [229, 331] width 30 height 11
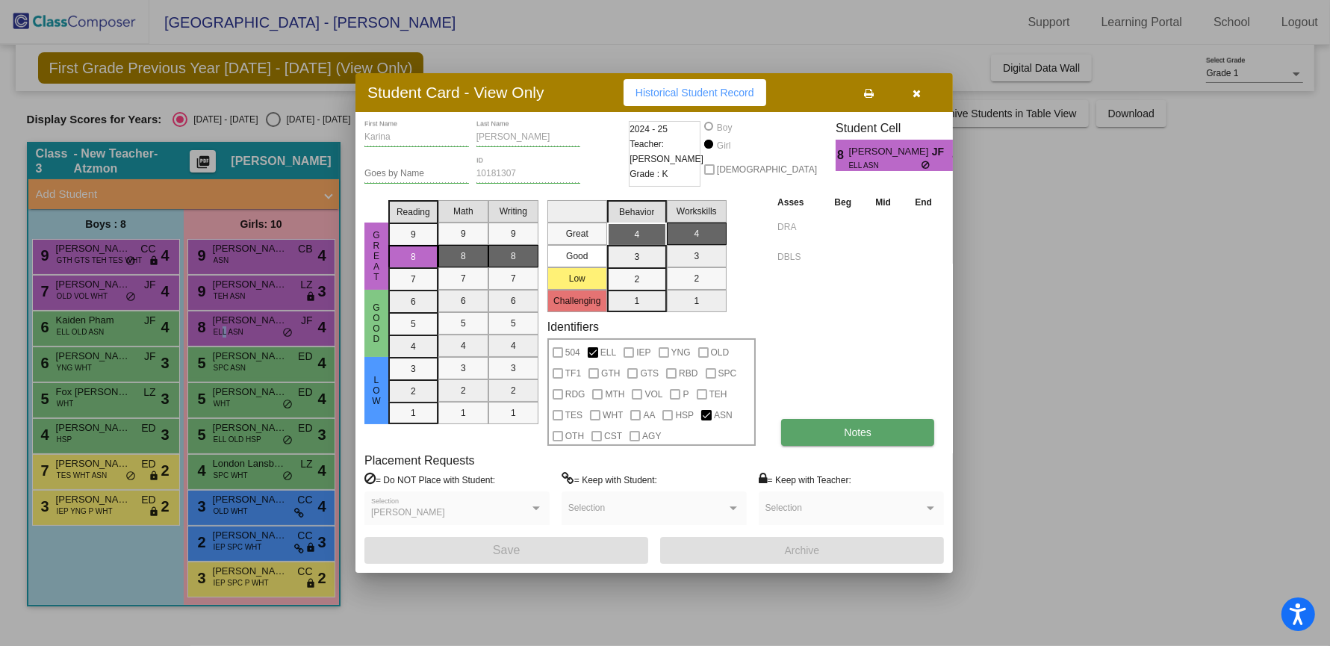
click at [870, 435] on span "Notes" at bounding box center [858, 433] width 28 height 12
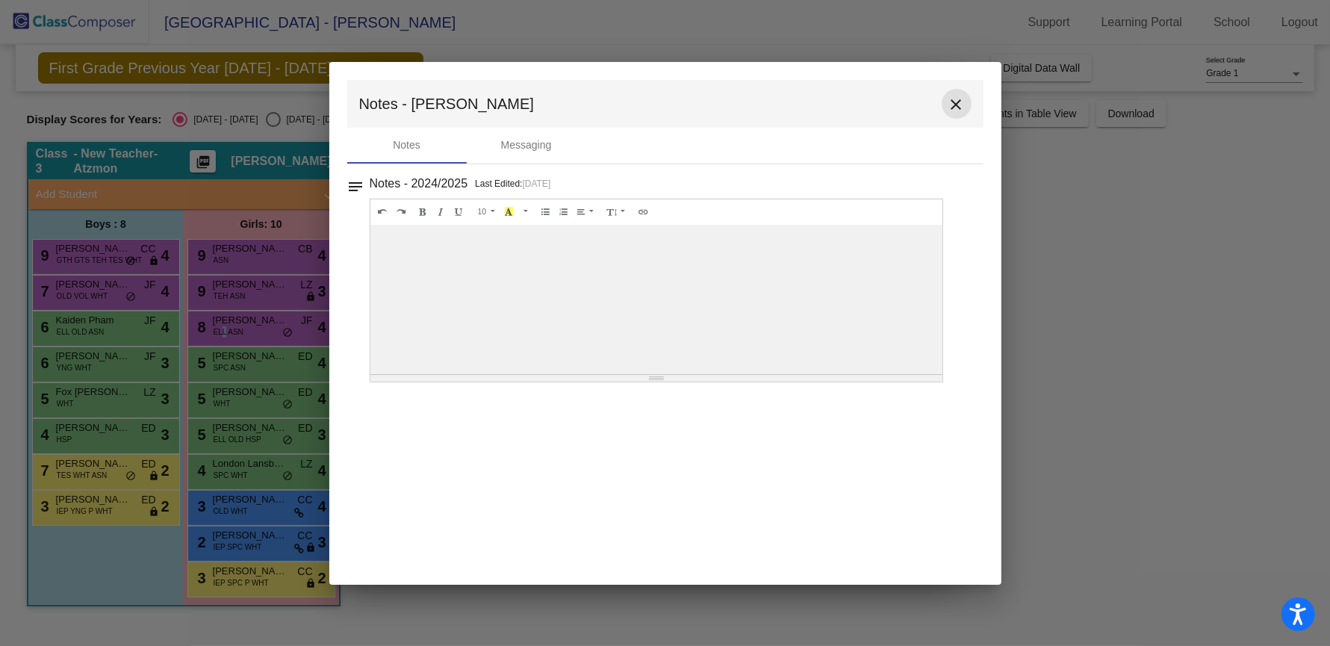
click at [961, 111] on mat-icon "close" at bounding box center [957, 105] width 18 height 18
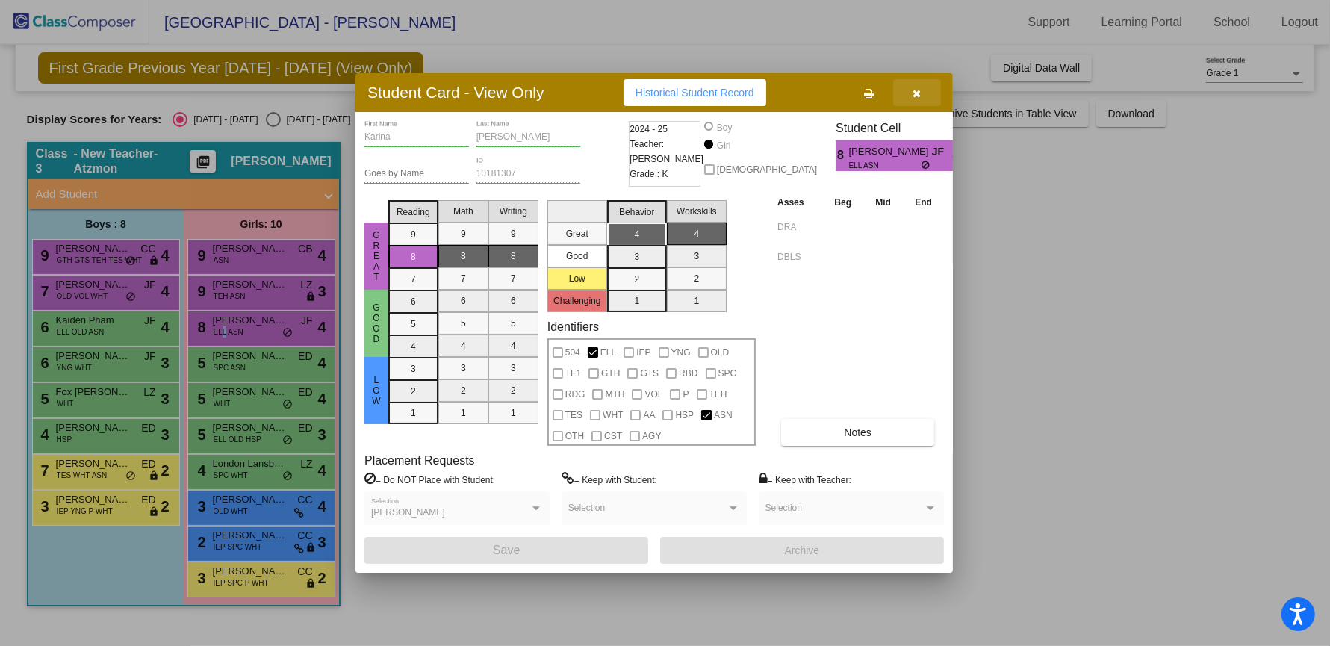
click at [915, 85] on button "button" at bounding box center [917, 92] width 48 height 27
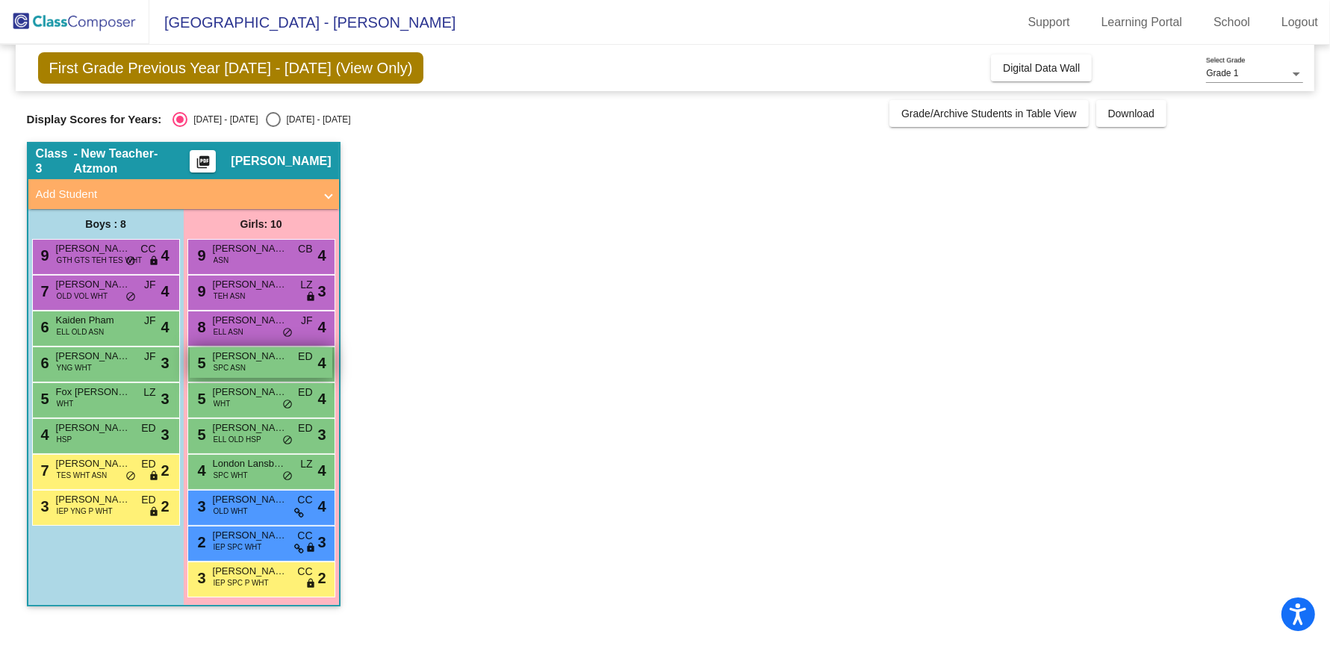
click at [270, 354] on span "[PERSON_NAME]" at bounding box center [250, 356] width 75 height 15
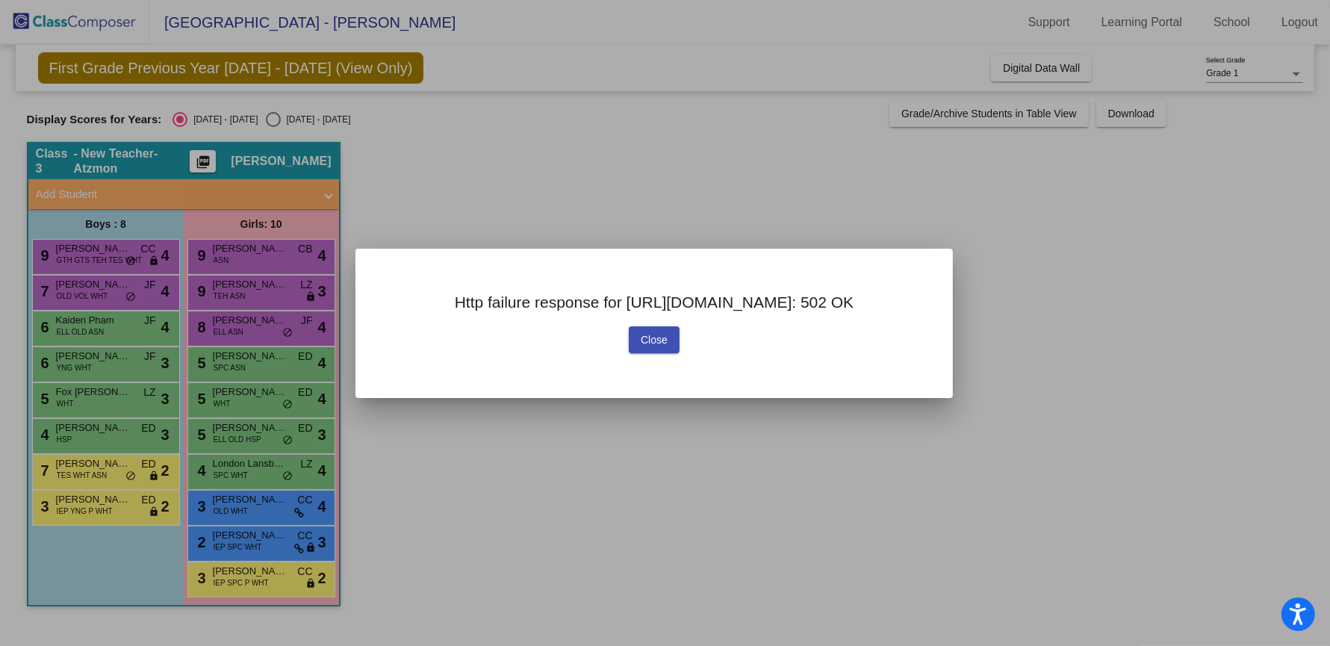
click at [669, 341] on button "Close" at bounding box center [654, 339] width 51 height 27
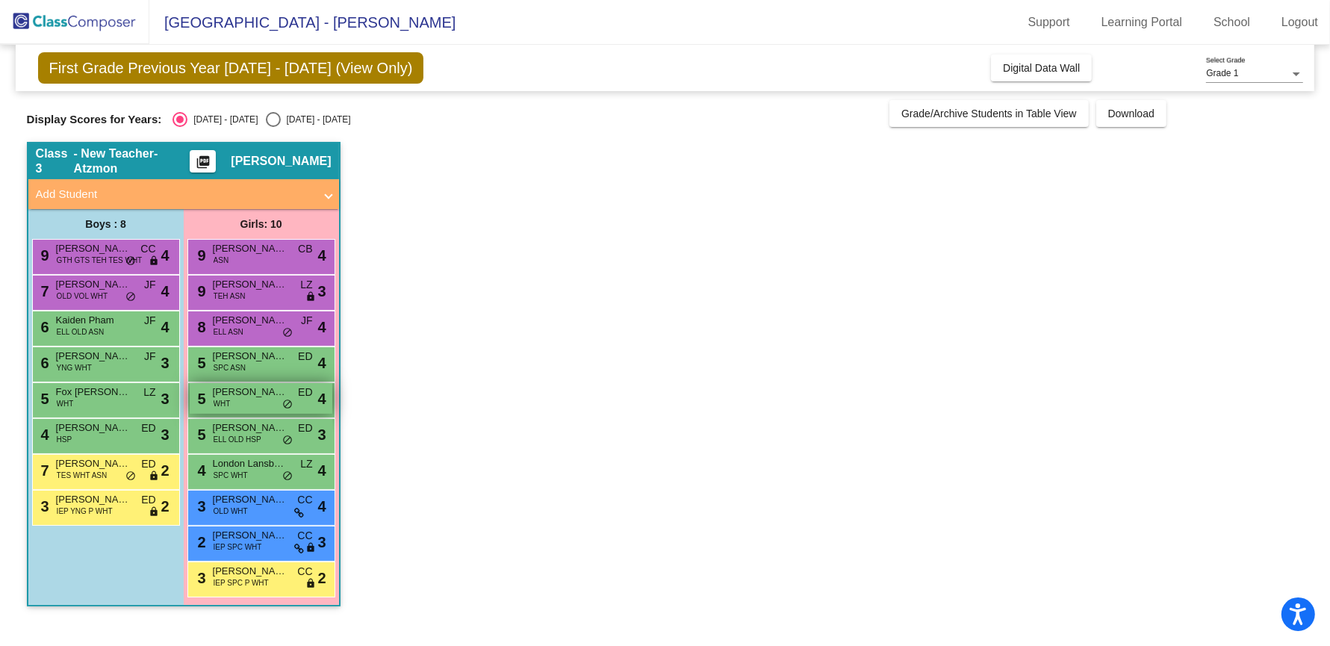
click at [229, 412] on div "5 [PERSON_NAME] WHT ED lock do_not_disturb_alt 4" at bounding box center [261, 398] width 143 height 31
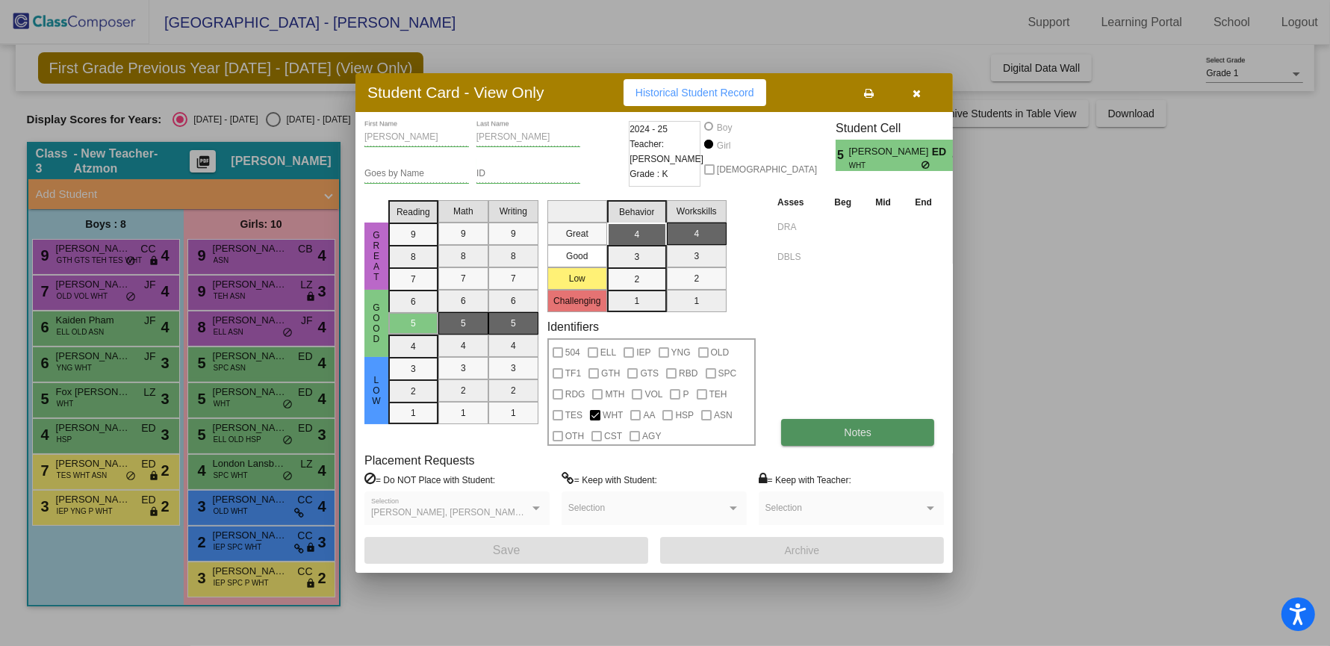
click at [900, 424] on button "Notes" at bounding box center [857, 432] width 153 height 27
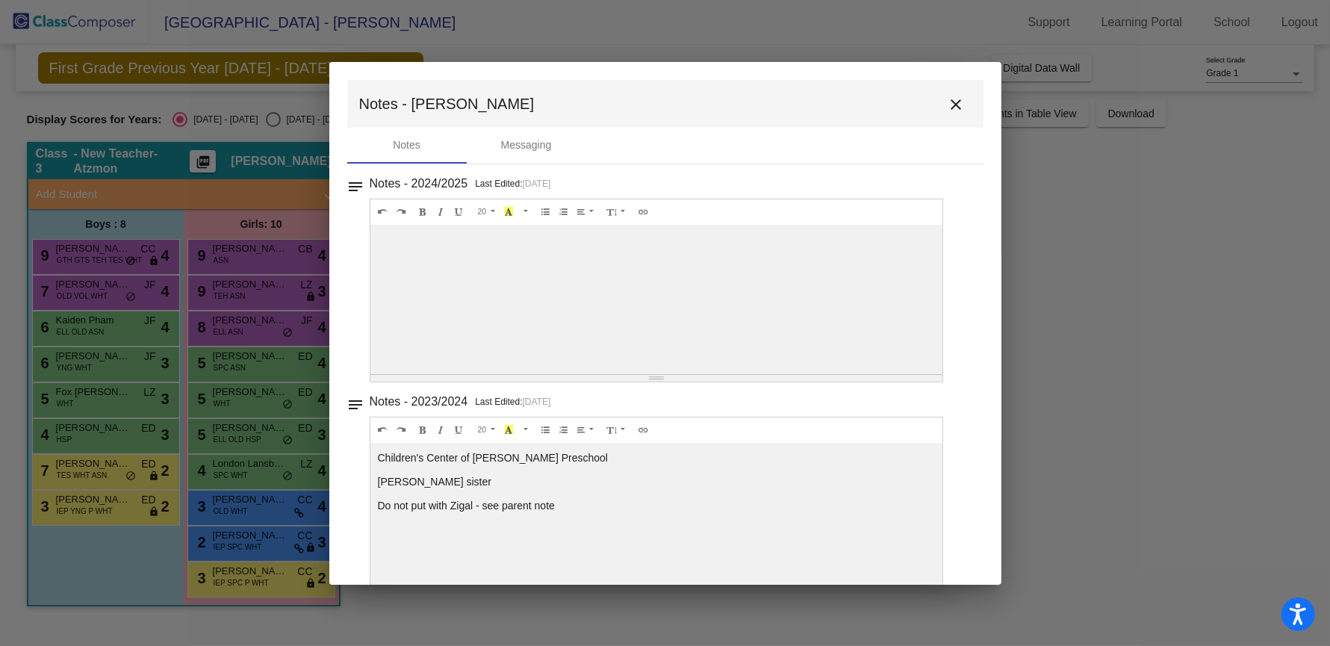
scroll to position [31, 0]
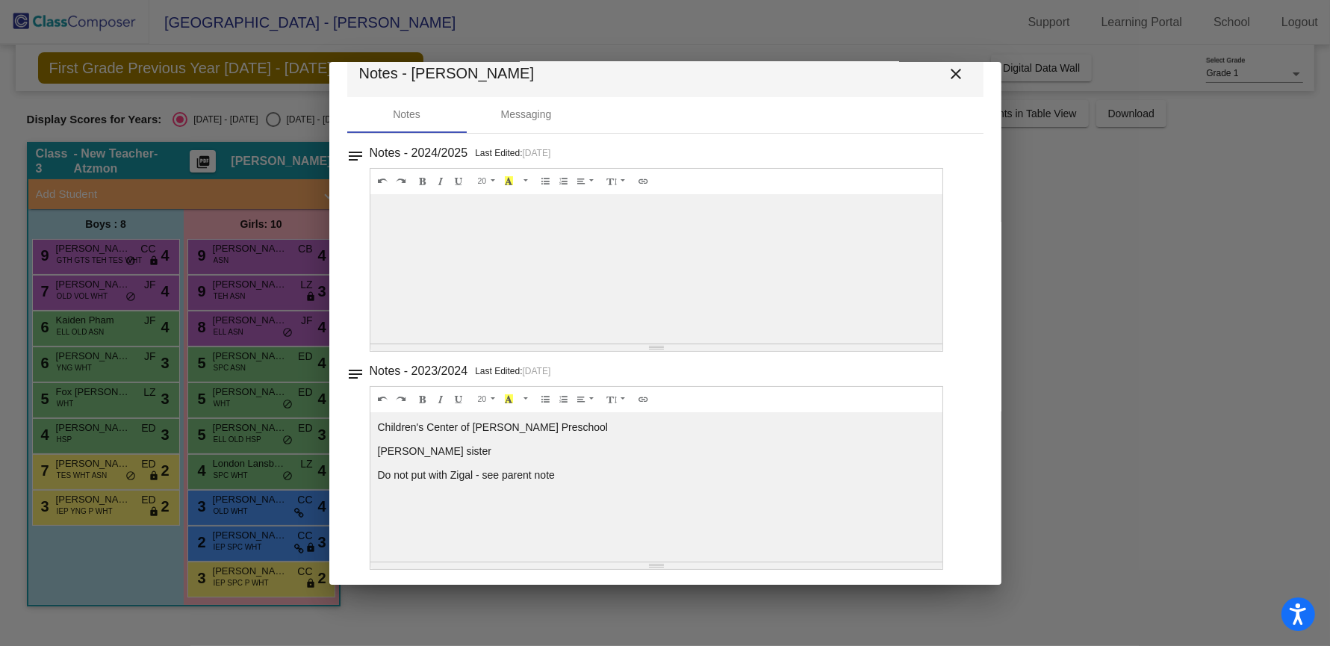
click at [952, 72] on mat-icon "close" at bounding box center [957, 74] width 18 height 18
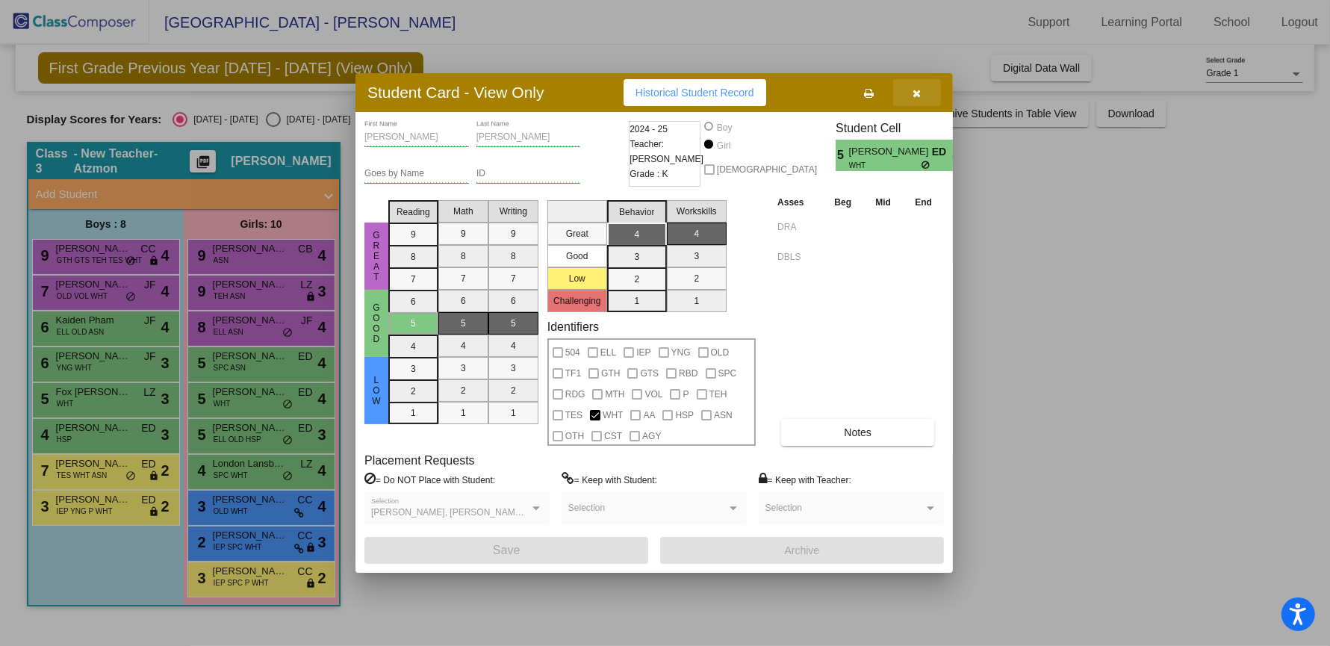
click at [921, 90] on icon "button" at bounding box center [918, 93] width 8 height 10
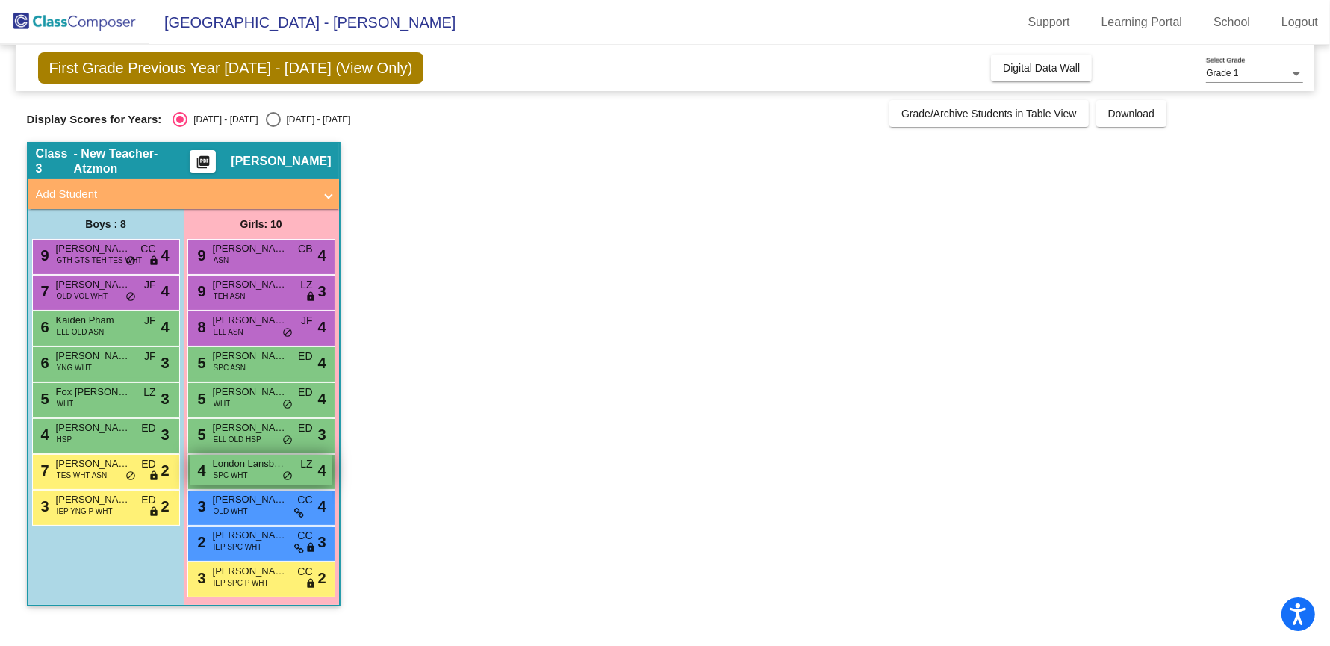
click at [231, 462] on span "London Lansbery" at bounding box center [250, 463] width 75 height 15
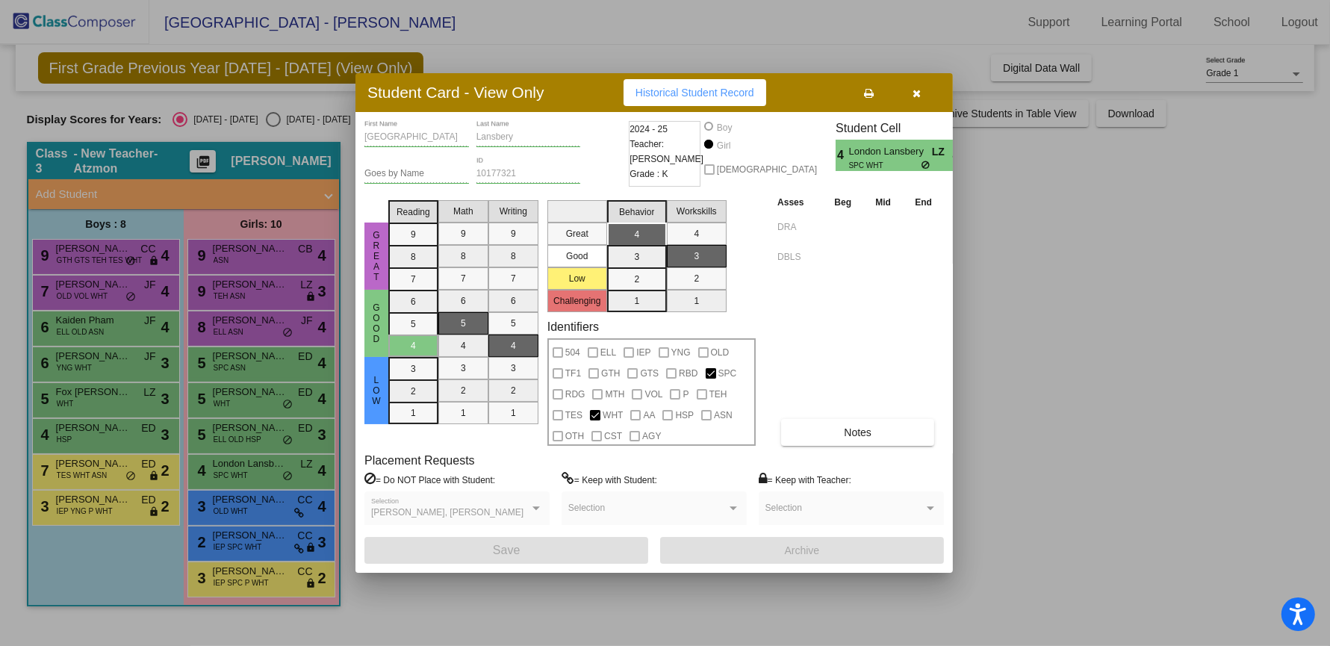
click at [924, 91] on button "button" at bounding box center [917, 92] width 48 height 27
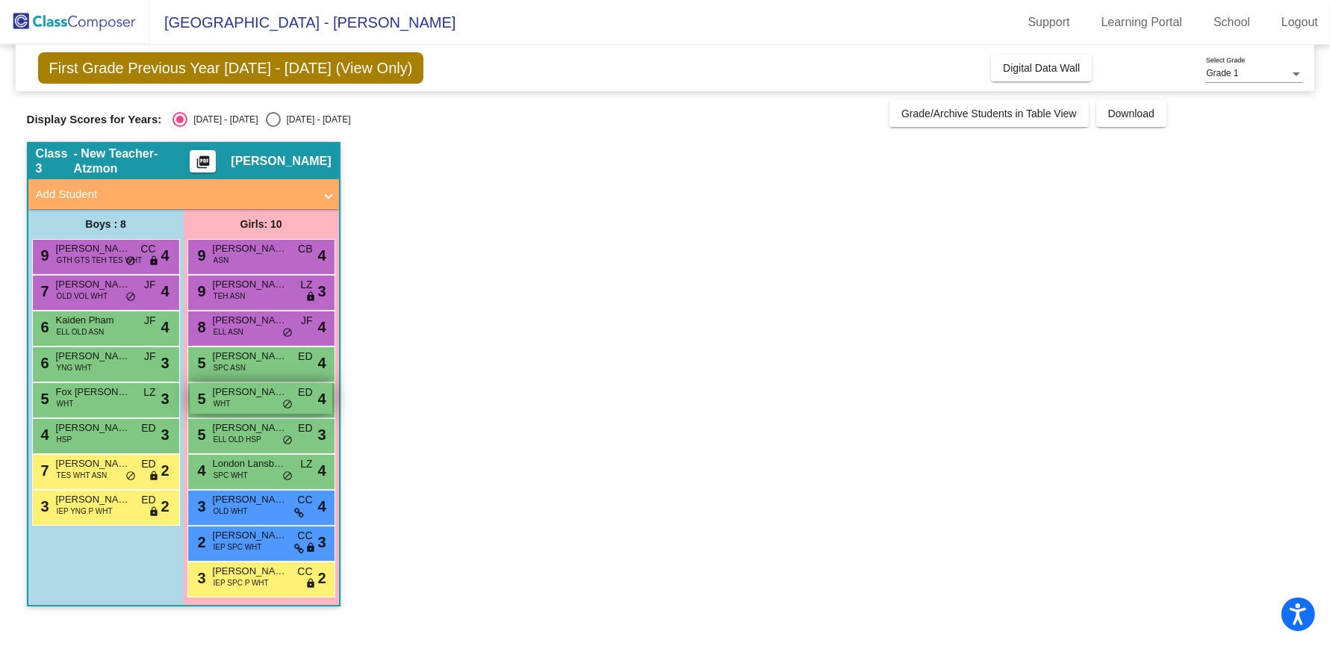
click at [241, 401] on div "5 [PERSON_NAME] WHT ED lock do_not_disturb_alt 4" at bounding box center [261, 398] width 143 height 31
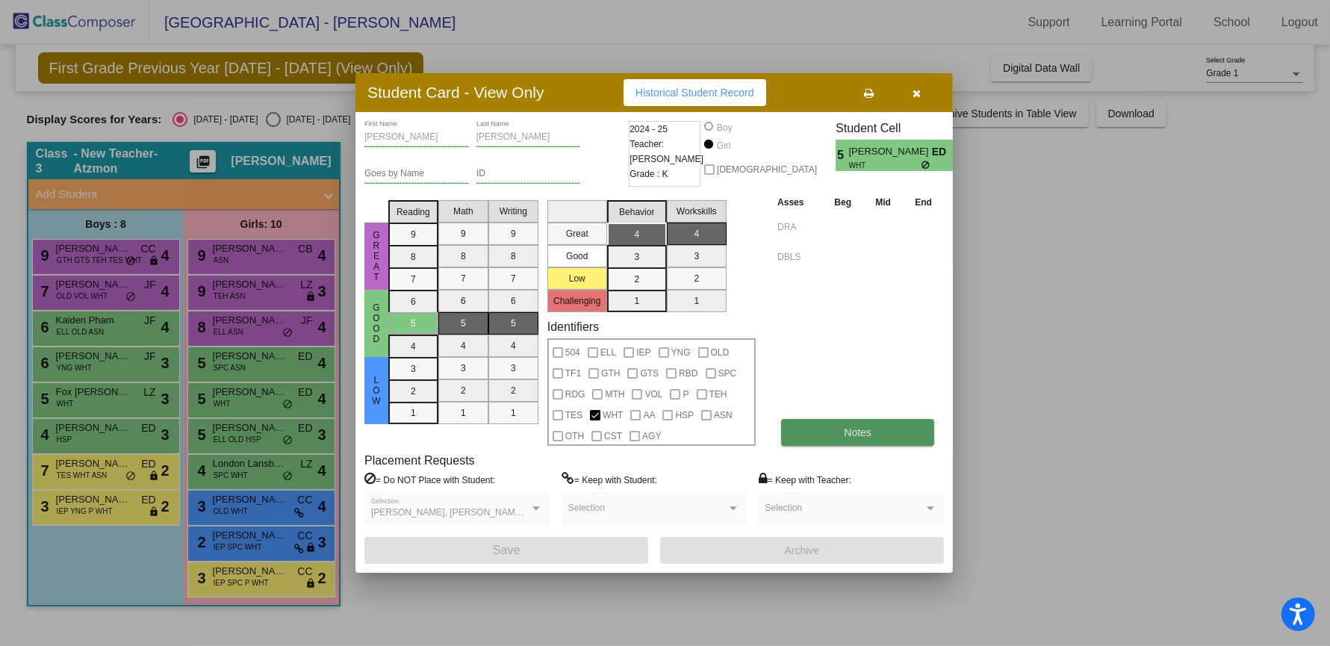
click at [913, 423] on button "Notes" at bounding box center [857, 432] width 153 height 27
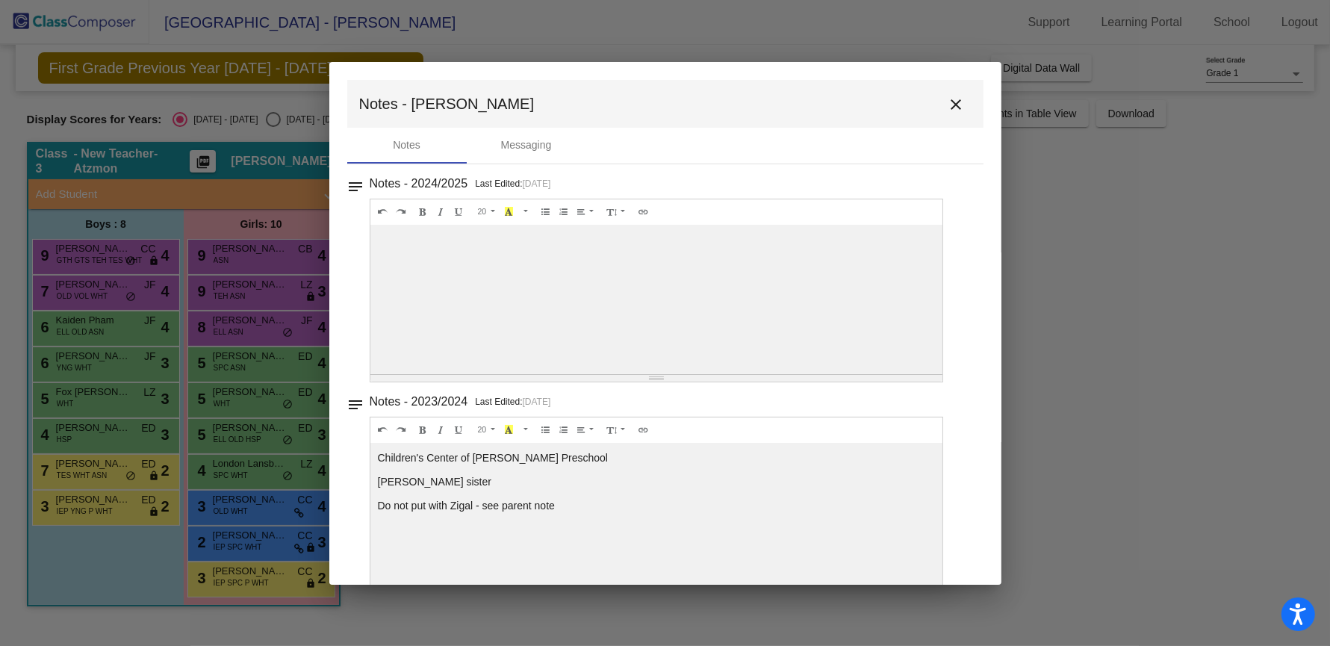
click at [948, 108] on mat-icon "close" at bounding box center [957, 105] width 18 height 18
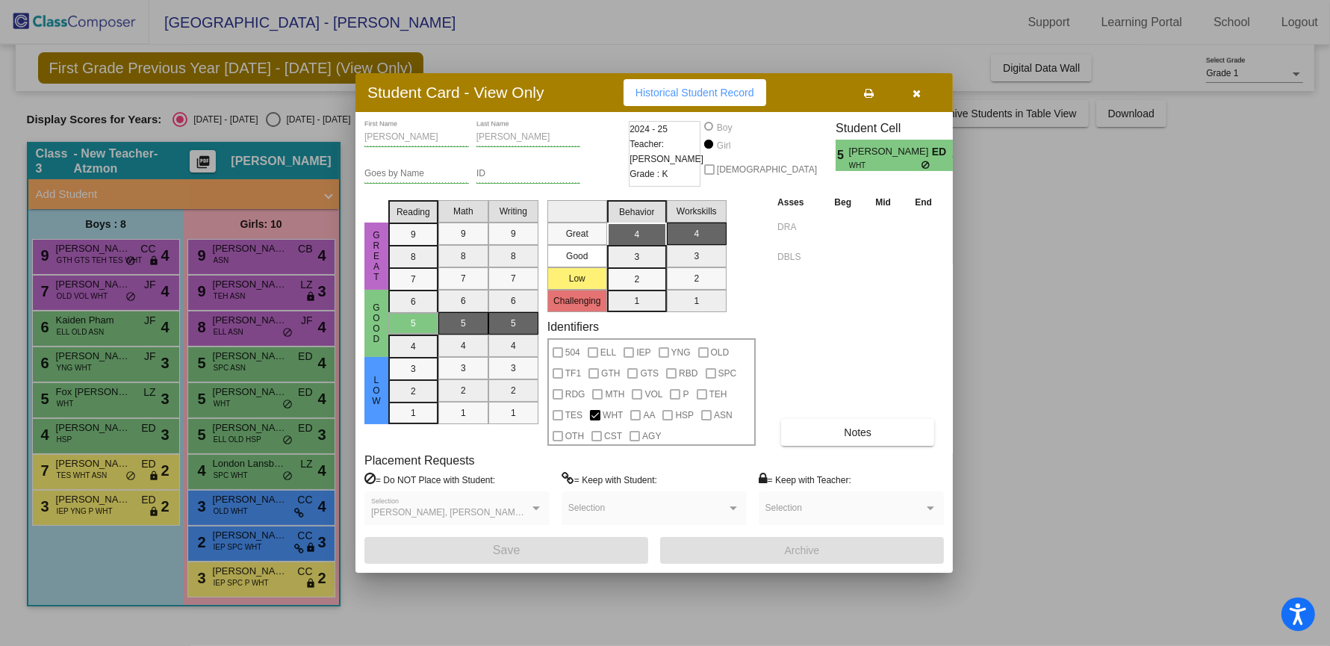
click at [920, 94] on icon "button" at bounding box center [918, 93] width 8 height 10
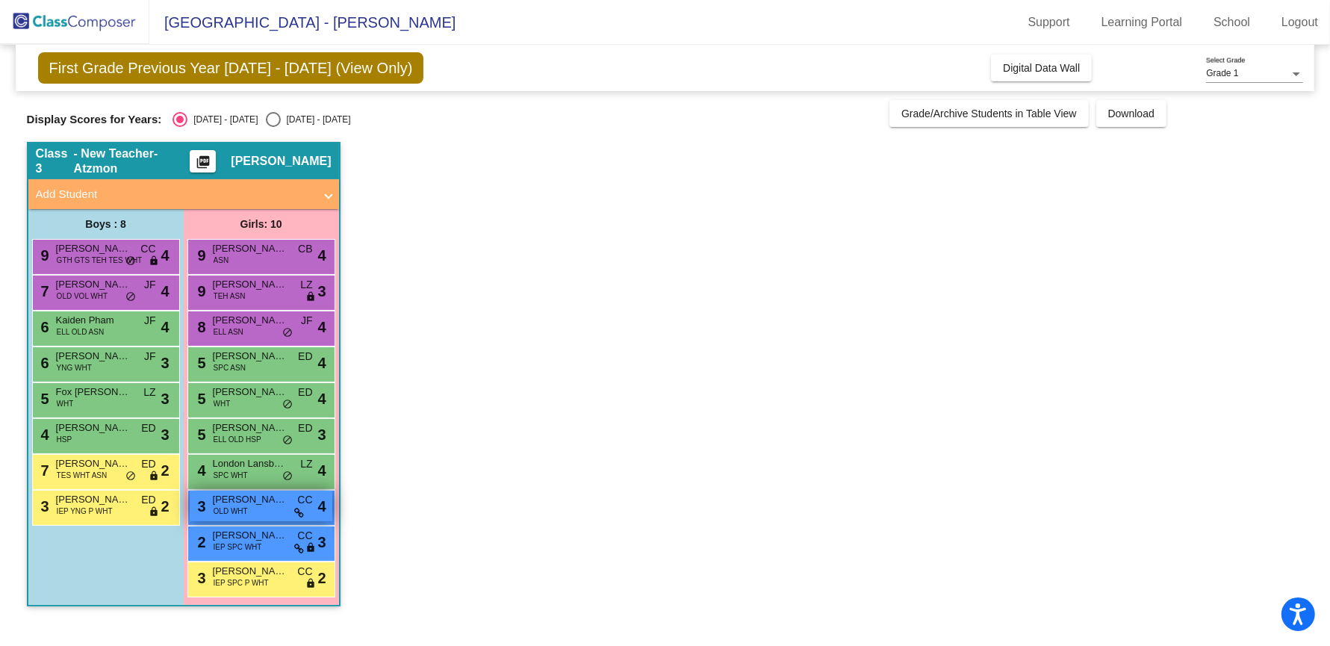
click at [255, 512] on div "3 [PERSON_NAME] OLD WHT CC lock do_not_disturb_alt 4" at bounding box center [261, 506] width 143 height 31
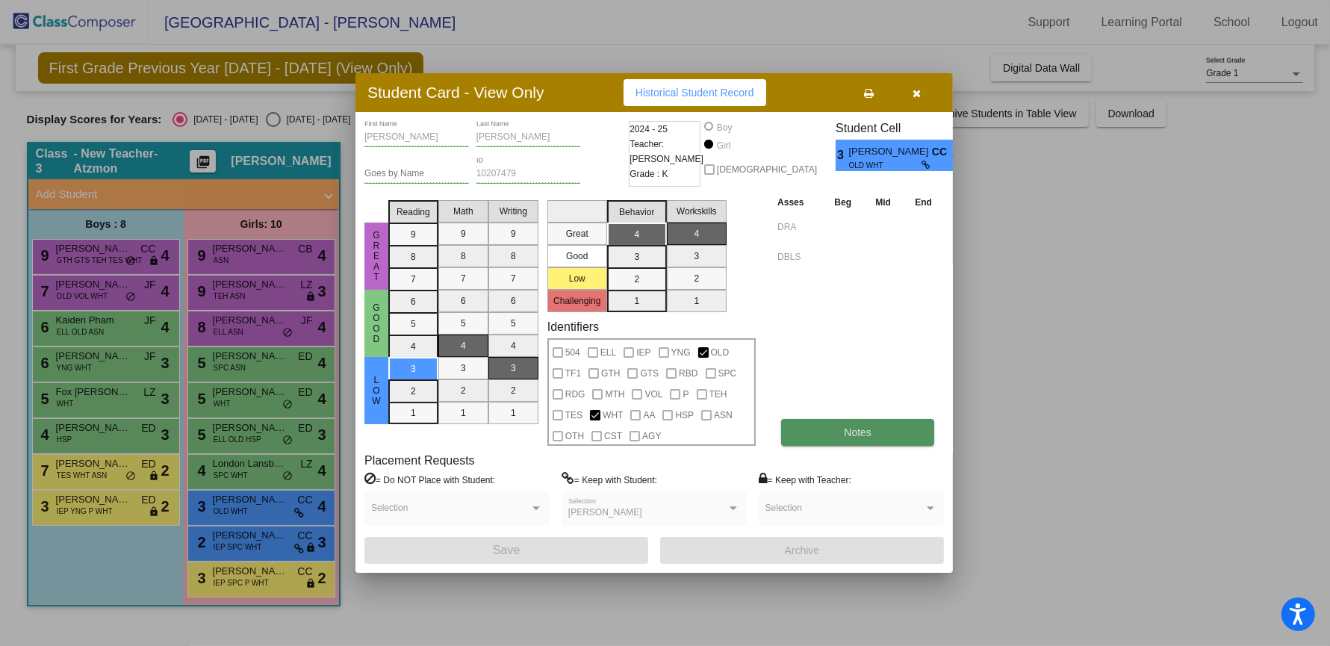
click at [881, 432] on button "Notes" at bounding box center [857, 432] width 153 height 27
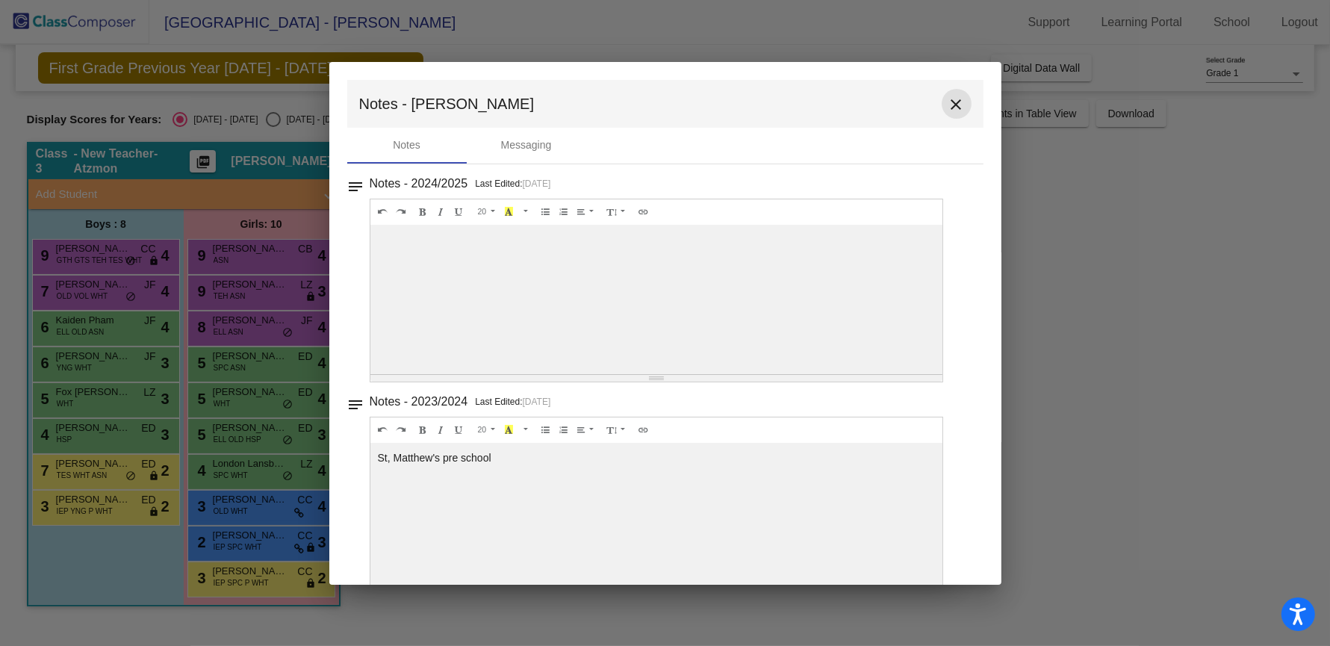
click at [948, 96] on mat-icon "close" at bounding box center [957, 105] width 18 height 18
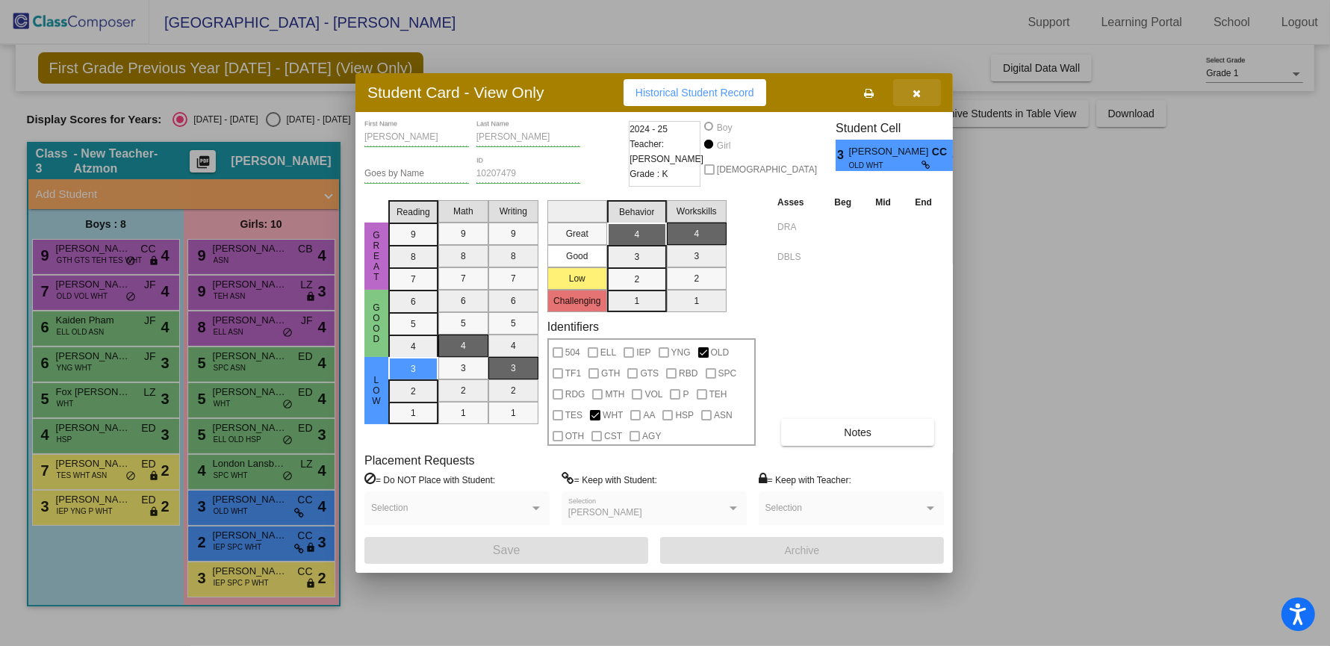
click at [912, 87] on button "button" at bounding box center [917, 92] width 48 height 27
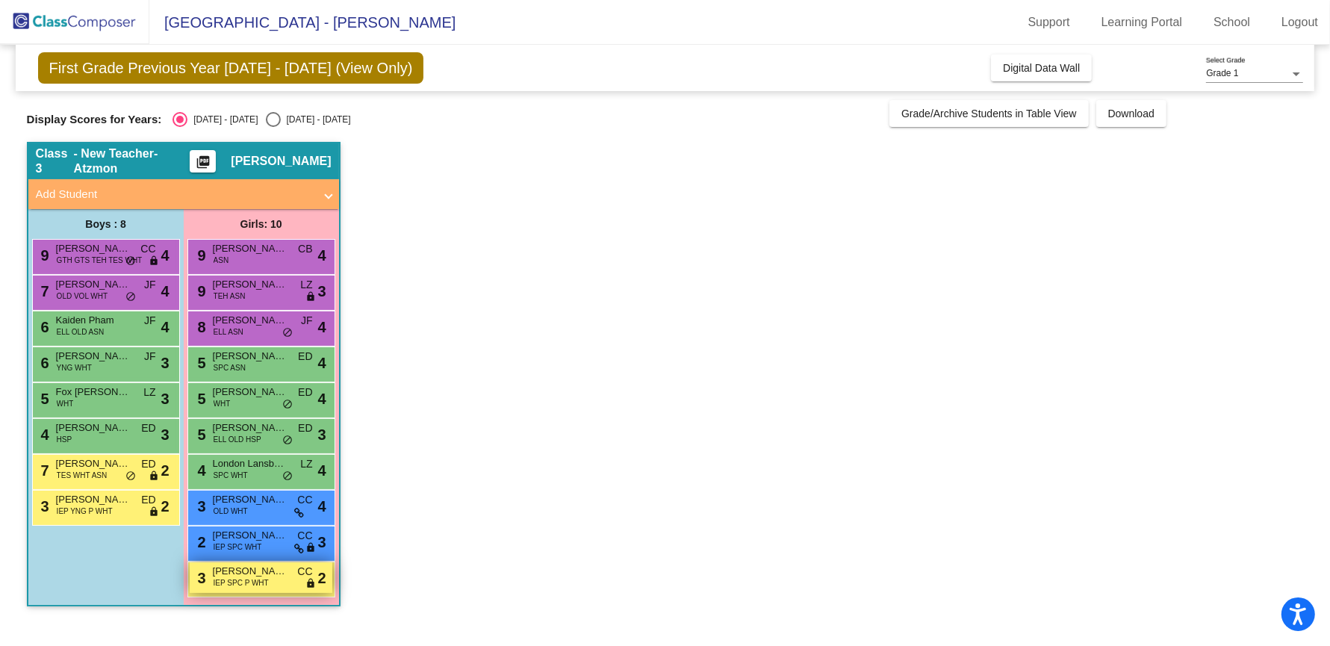
click at [226, 589] on div "3 [PERSON_NAME] IEP SPC P WHT CC lock do_not_disturb_alt 2" at bounding box center [261, 577] width 143 height 31
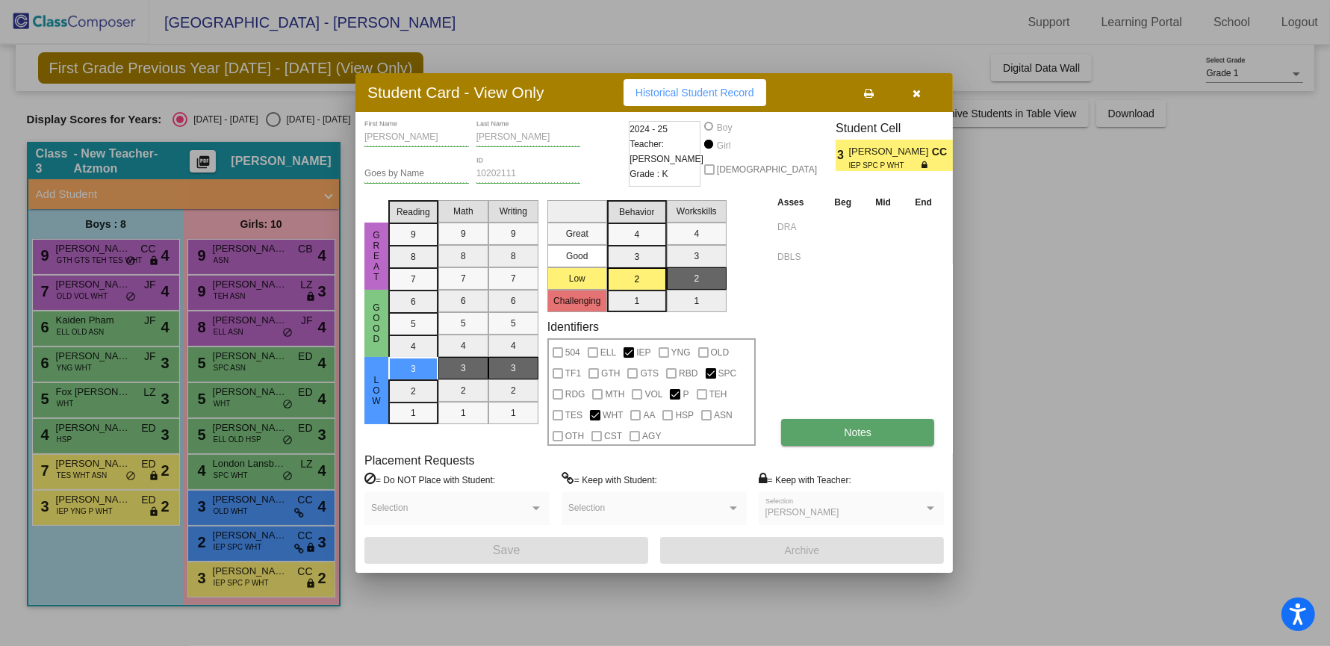
click at [810, 444] on button "Notes" at bounding box center [857, 432] width 153 height 27
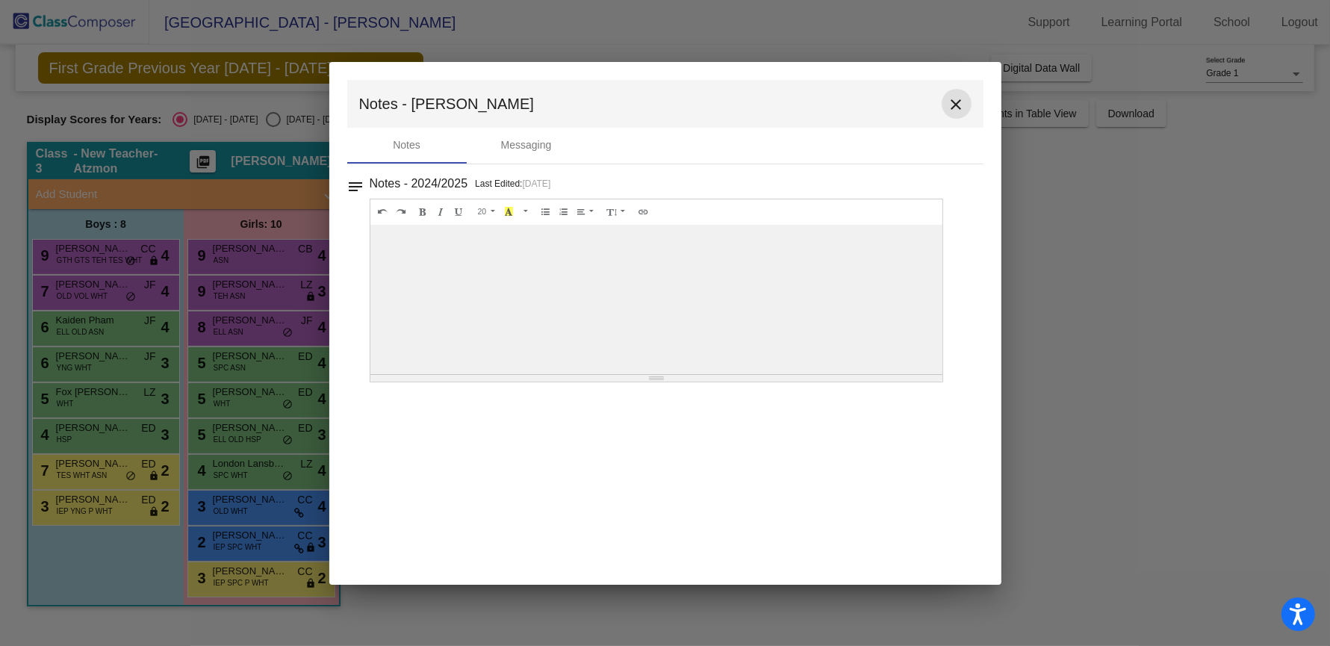
click at [966, 99] on button "close" at bounding box center [957, 104] width 30 height 30
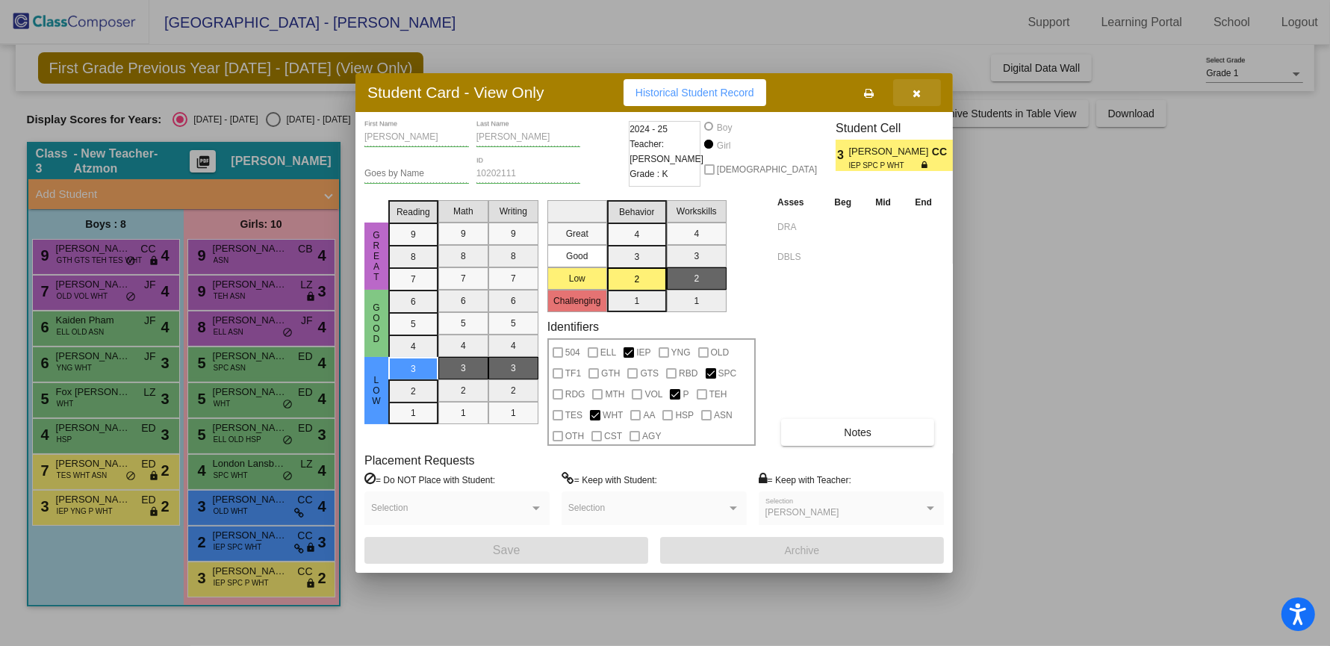
click at [909, 99] on button "button" at bounding box center [917, 92] width 48 height 27
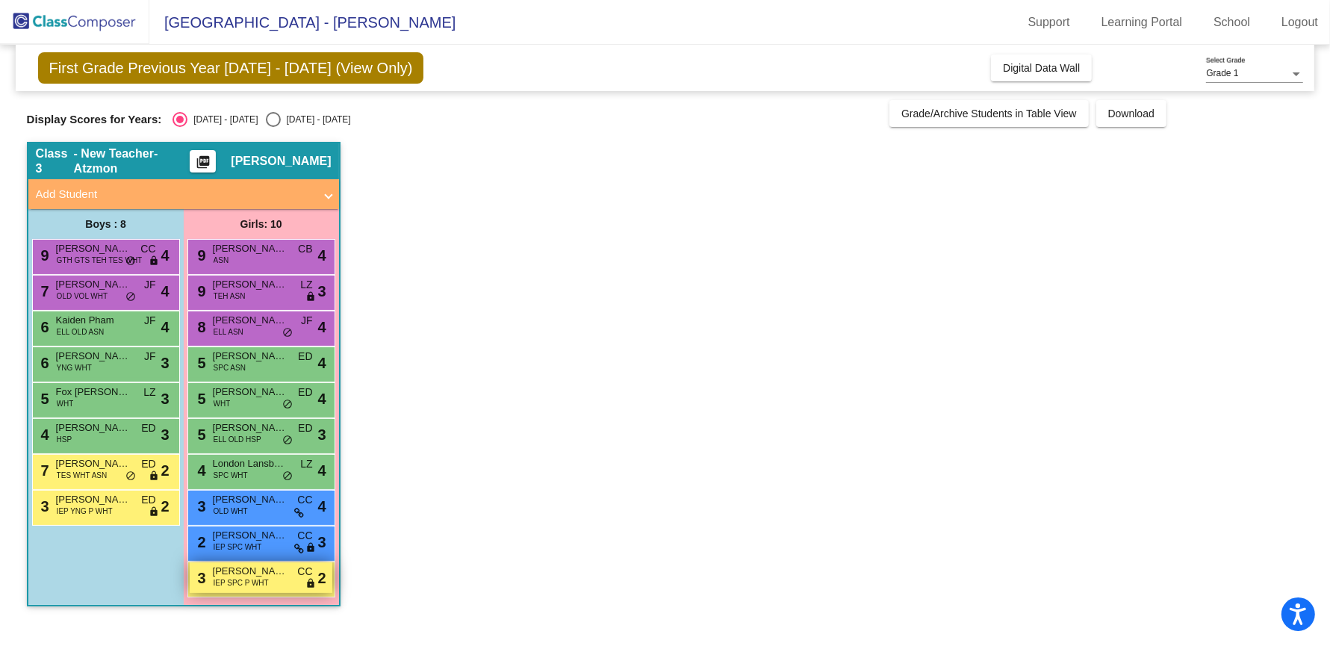
click at [274, 574] on span "[PERSON_NAME]" at bounding box center [250, 571] width 75 height 15
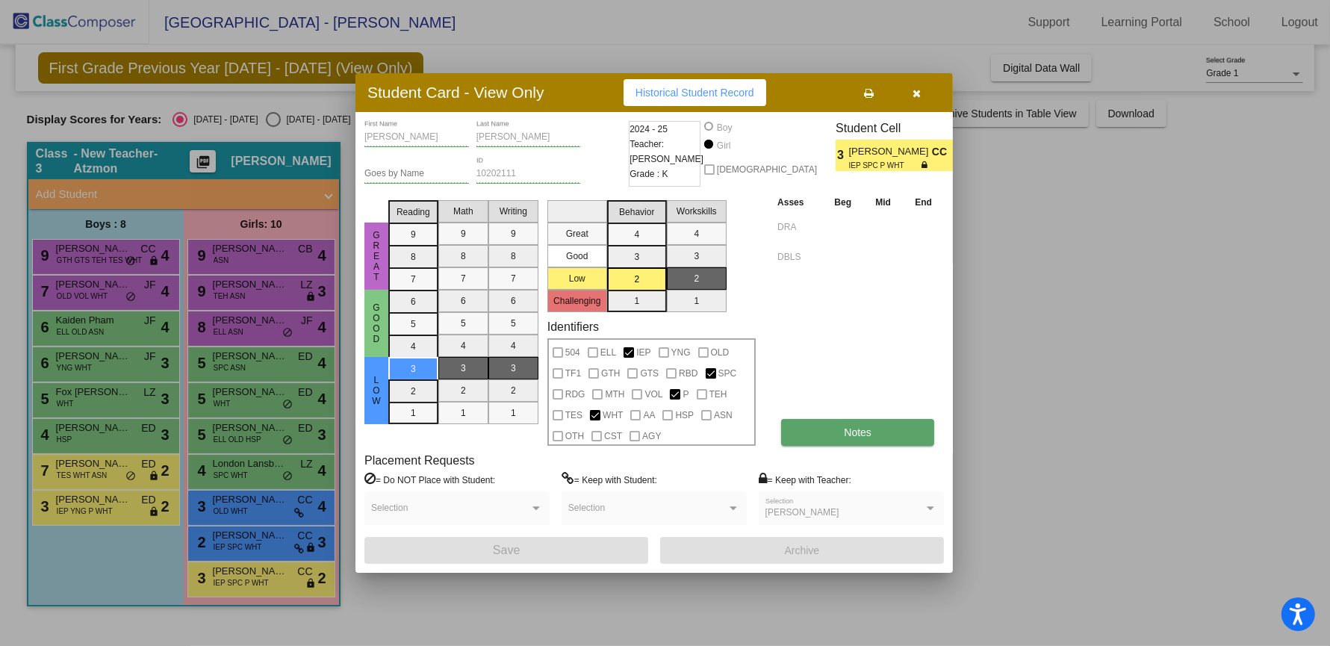
click at [898, 438] on button "Notes" at bounding box center [857, 432] width 153 height 27
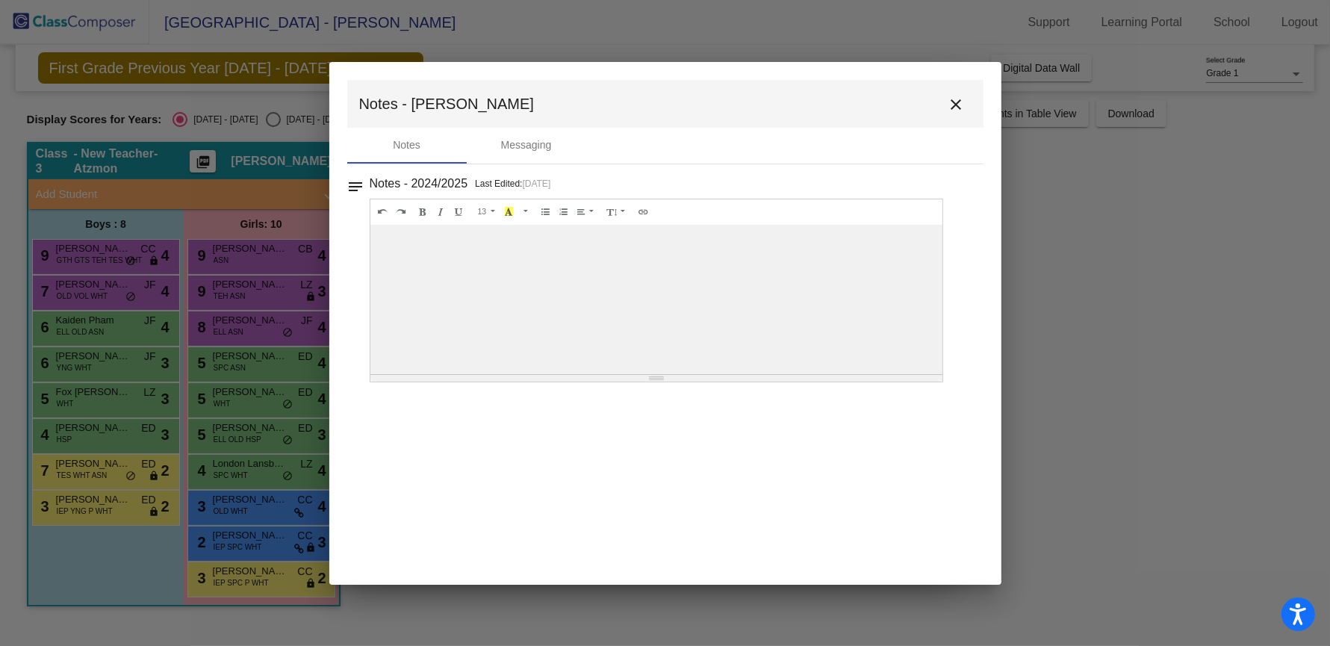
click at [961, 106] on mat-icon "close" at bounding box center [957, 105] width 18 height 18
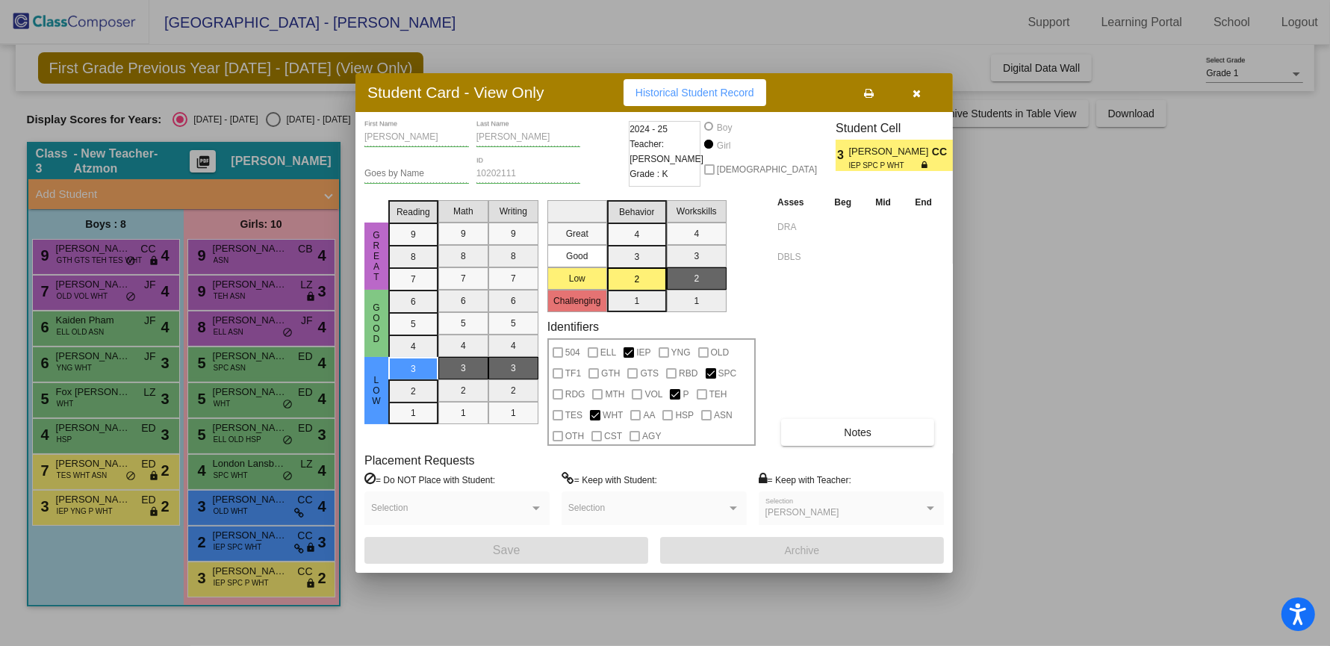
click at [926, 86] on button "button" at bounding box center [917, 92] width 48 height 27
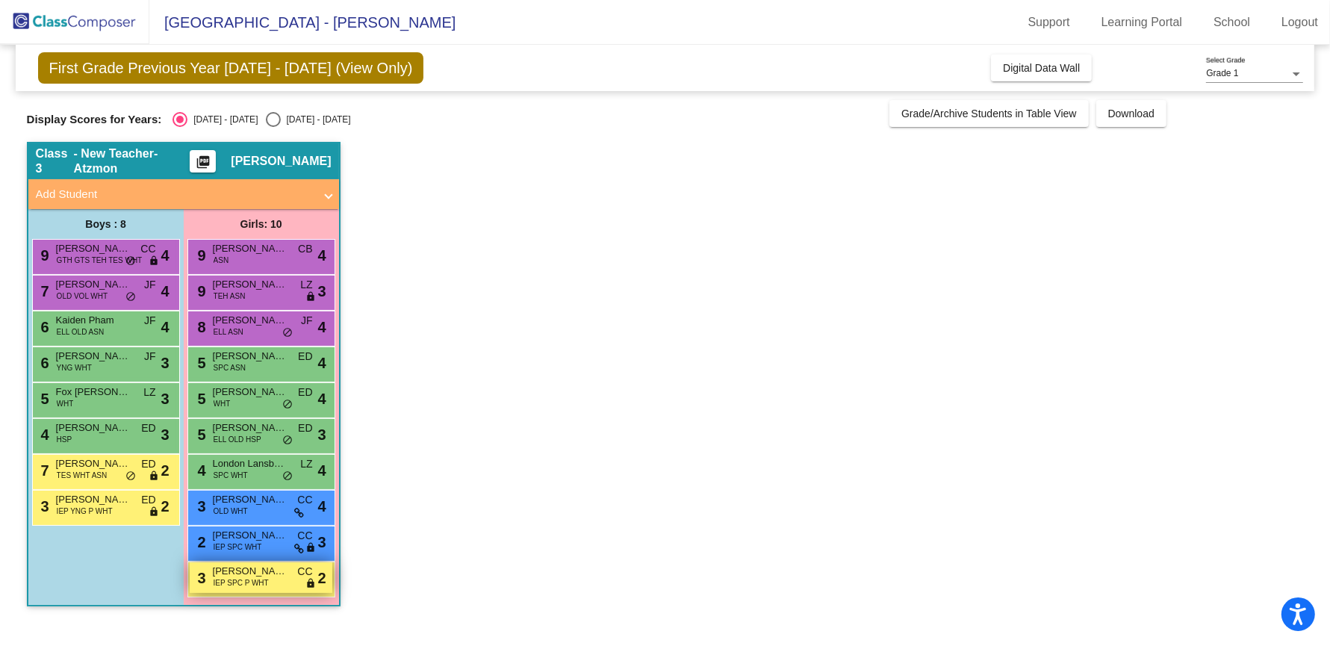
click at [238, 582] on span "IEP SPC P WHT" at bounding box center [241, 582] width 55 height 11
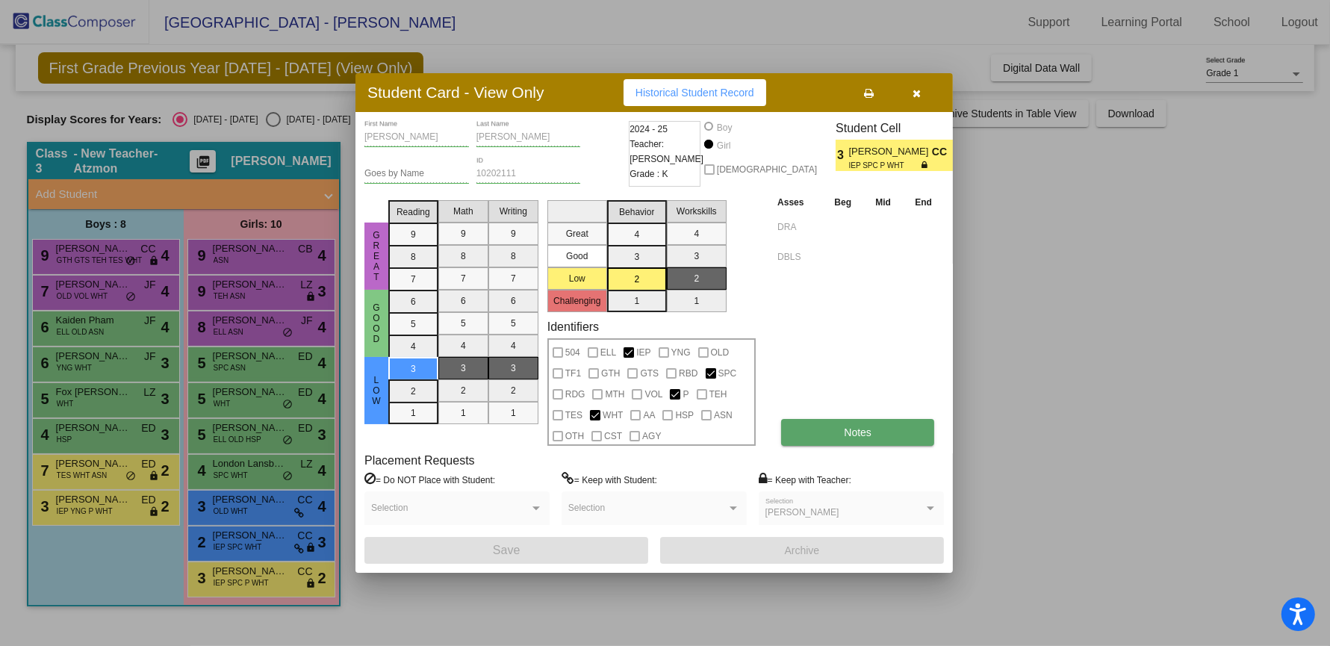
click at [884, 429] on button "Notes" at bounding box center [857, 432] width 153 height 27
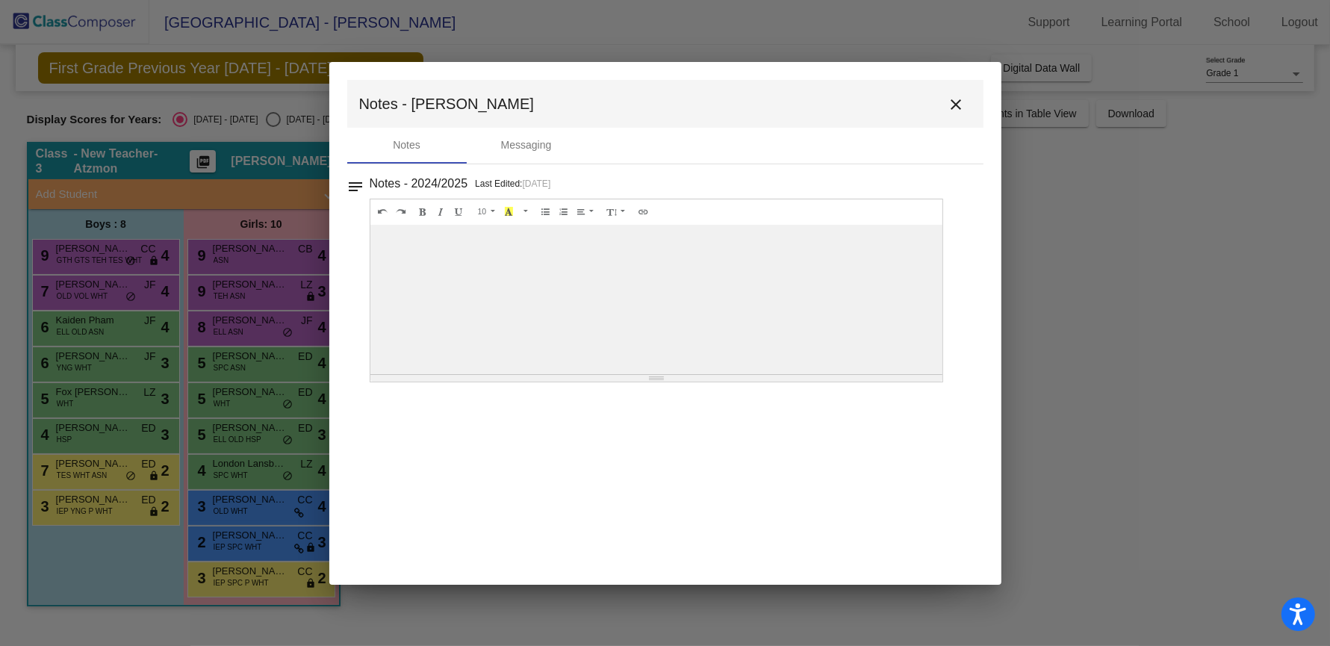
click at [961, 110] on mat-icon "close" at bounding box center [957, 105] width 18 height 18
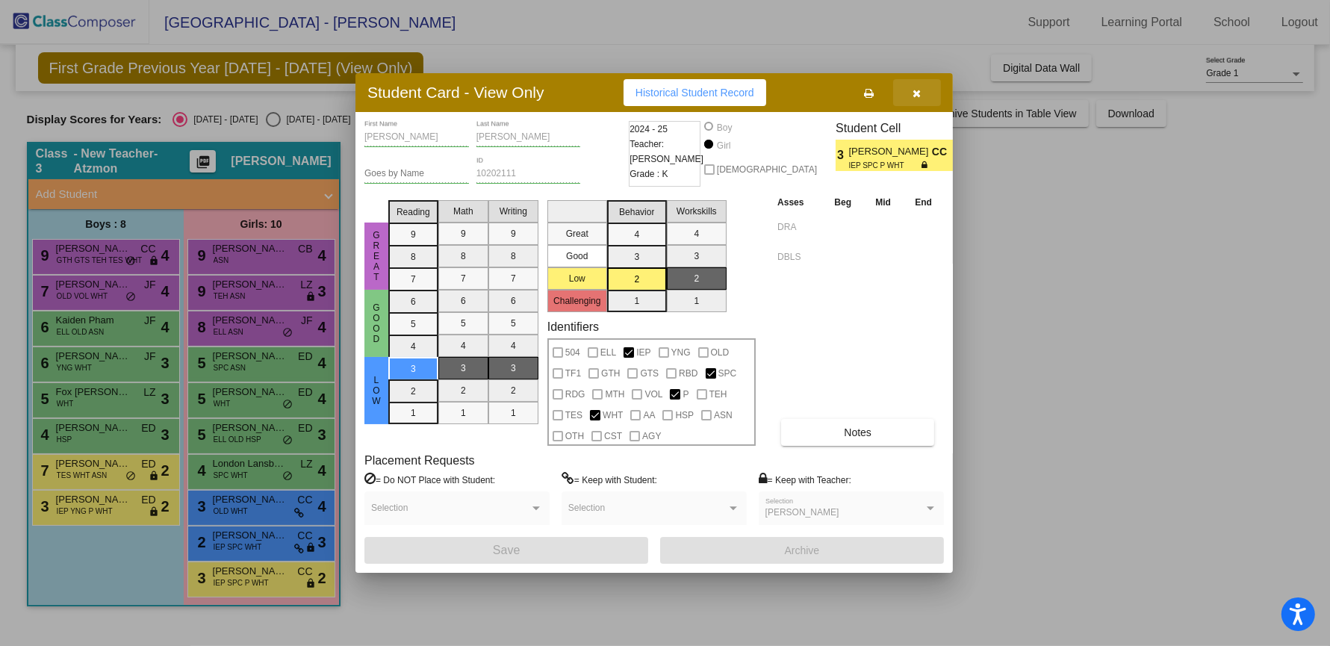
click at [927, 96] on button "button" at bounding box center [917, 92] width 48 height 27
